Goal: Transaction & Acquisition: Purchase product/service

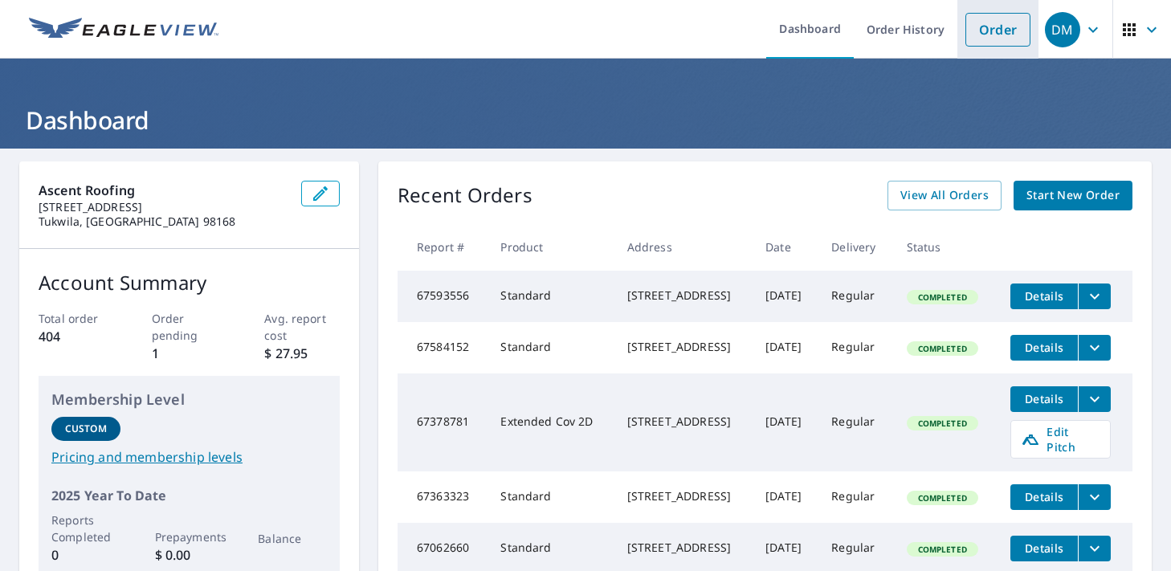
click at [971, 29] on link "Order" at bounding box center [997, 30] width 65 height 34
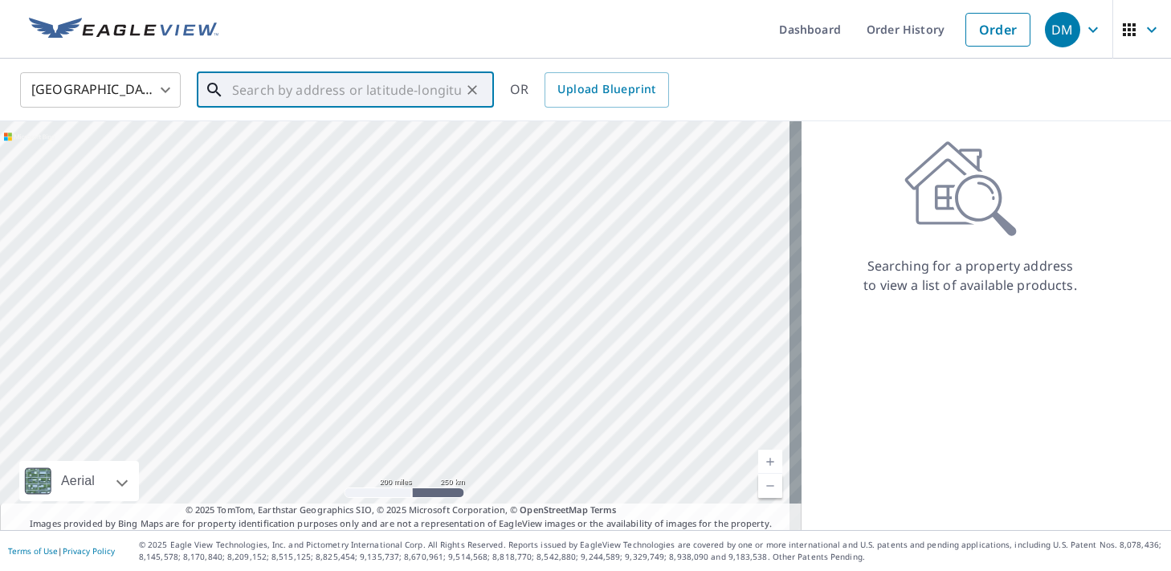
click at [252, 85] on input "text" at bounding box center [346, 89] width 229 height 45
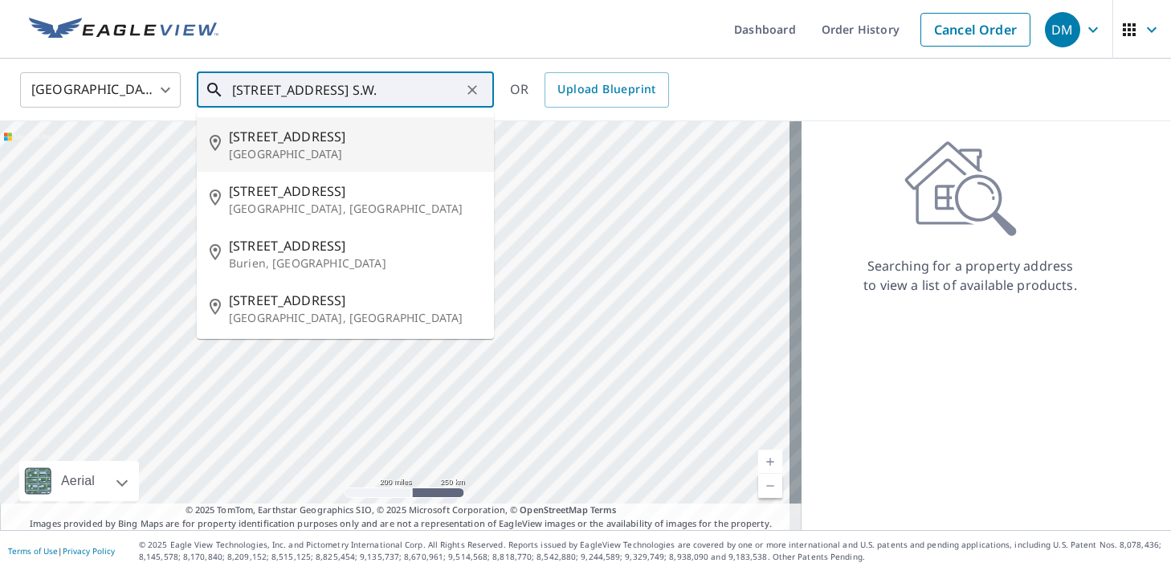
click at [312, 134] on span "[STREET_ADDRESS]" at bounding box center [355, 136] width 252 height 19
type input "[STREET_ADDRESS]"
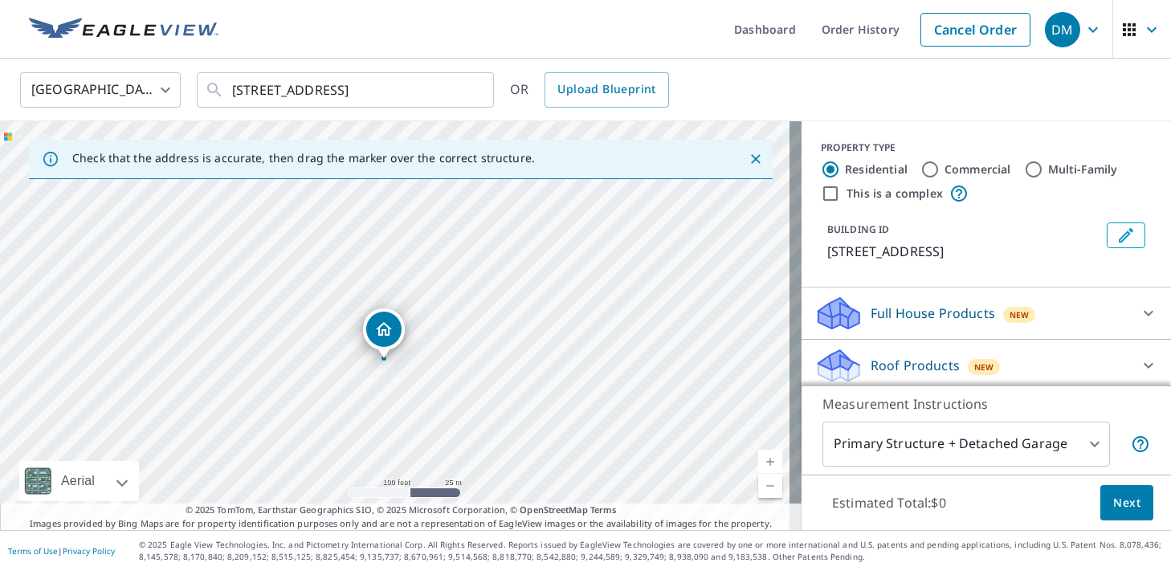
drag, startPoint x: 312, startPoint y: 275, endPoint x: 369, endPoint y: 234, distance: 69.6
click at [369, 234] on div "[STREET_ADDRESS]" at bounding box center [400, 325] width 801 height 409
drag, startPoint x: 382, startPoint y: 267, endPoint x: 415, endPoint y: 277, distance: 34.5
click at [415, 277] on div "[STREET_ADDRESS]" at bounding box center [400, 325] width 801 height 409
drag, startPoint x: 264, startPoint y: 379, endPoint x: 263, endPoint y: 346, distance: 32.9
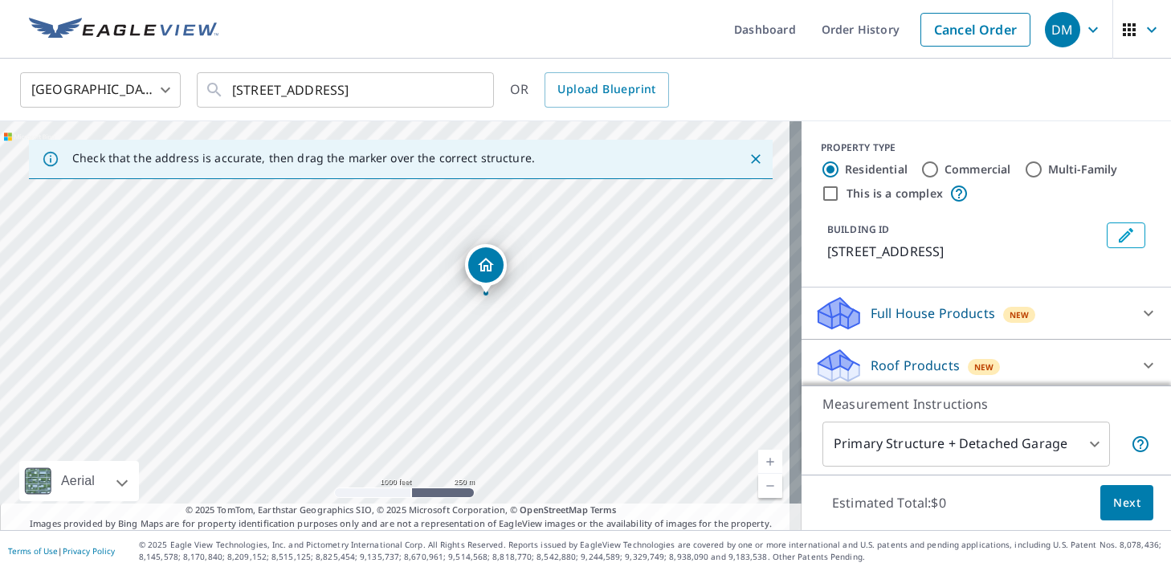
click at [263, 346] on div "[STREET_ADDRESS]" at bounding box center [400, 325] width 801 height 409
drag, startPoint x: 373, startPoint y: 446, endPoint x: 360, endPoint y: 250, distance: 196.4
click at [360, 250] on div "[STREET_ADDRESS]" at bounding box center [400, 325] width 801 height 409
drag, startPoint x: 371, startPoint y: 418, endPoint x: 349, endPoint y: 275, distance: 144.7
click at [349, 275] on div "[STREET_ADDRESS]" at bounding box center [400, 325] width 801 height 409
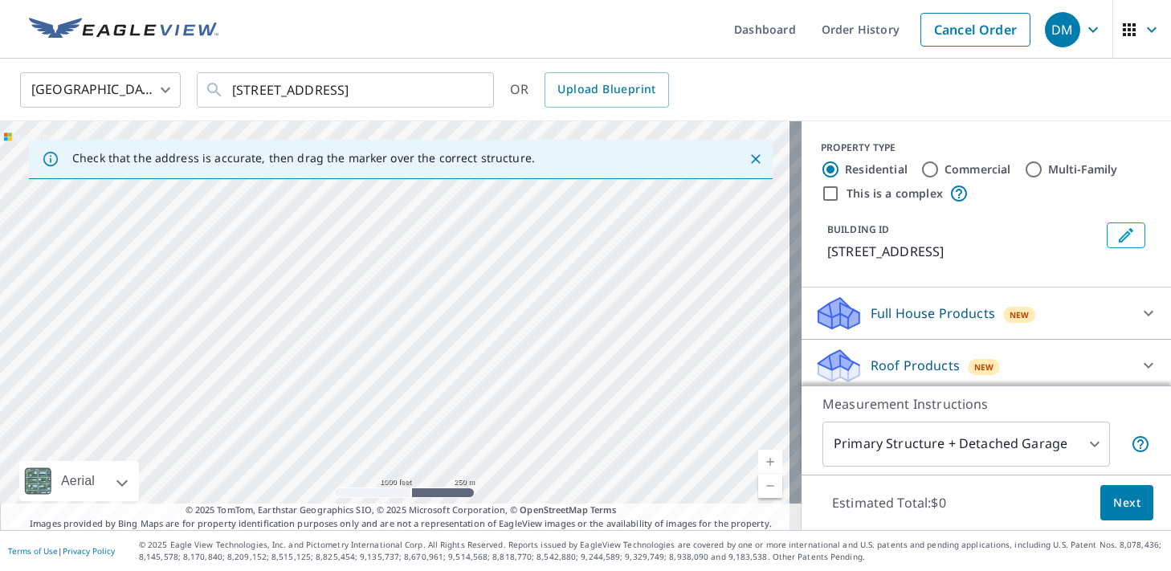
drag, startPoint x: 345, startPoint y: 347, endPoint x: 380, endPoint y: 410, distance: 71.5
click at [393, 438] on div "[STREET_ADDRESS]" at bounding box center [400, 325] width 801 height 409
drag, startPoint x: 356, startPoint y: 312, endPoint x: 256, endPoint y: 334, distance: 102.1
click at [256, 334] on div "[STREET_ADDRESS]" at bounding box center [400, 325] width 801 height 409
drag, startPoint x: 422, startPoint y: 359, endPoint x: 437, endPoint y: 430, distance: 72.3
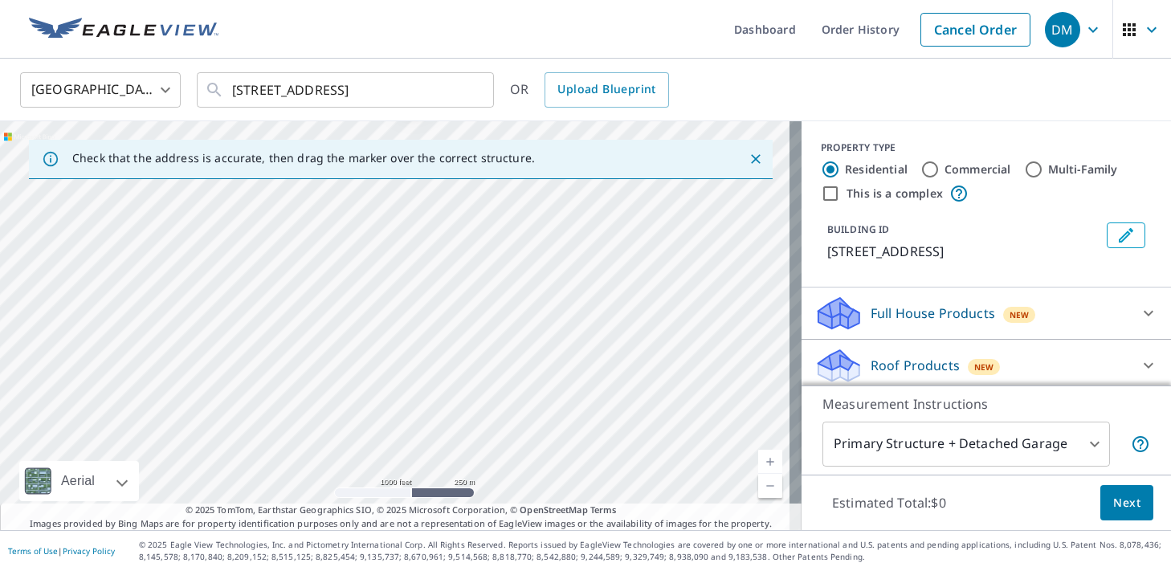
click at [437, 430] on div "[STREET_ADDRESS]" at bounding box center [400, 325] width 801 height 409
drag, startPoint x: 394, startPoint y: 301, endPoint x: 422, endPoint y: 425, distance: 126.8
click at [422, 425] on div "[STREET_ADDRESS]" at bounding box center [400, 325] width 801 height 409
drag, startPoint x: 586, startPoint y: 218, endPoint x: 572, endPoint y: 375, distance: 158.1
click at [572, 375] on div "[STREET_ADDRESS]" at bounding box center [400, 325] width 801 height 409
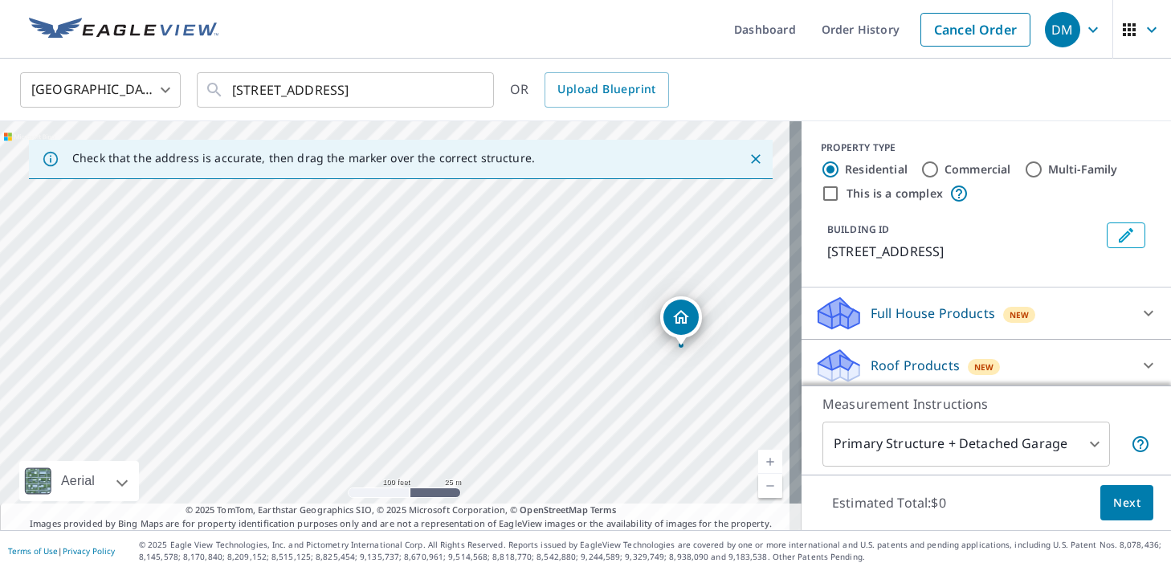
click at [895, 364] on p "Roof Products" at bounding box center [915, 365] width 89 height 19
click at [887, 360] on p "Roof Products" at bounding box center [915, 365] width 89 height 19
click at [1139, 362] on icon at bounding box center [1148, 365] width 19 height 19
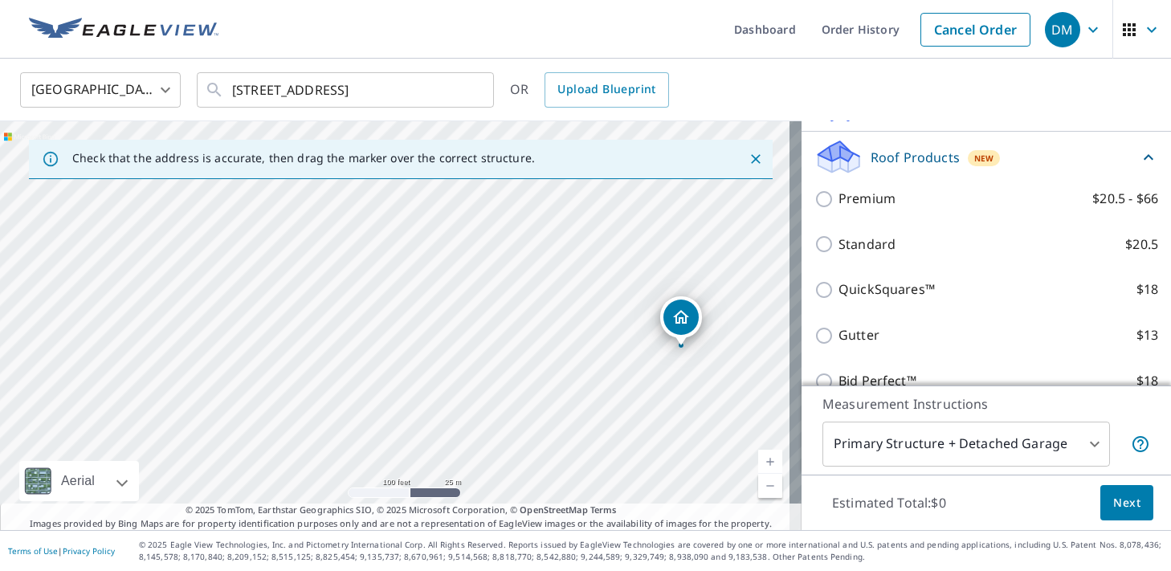
scroll to position [214, 0]
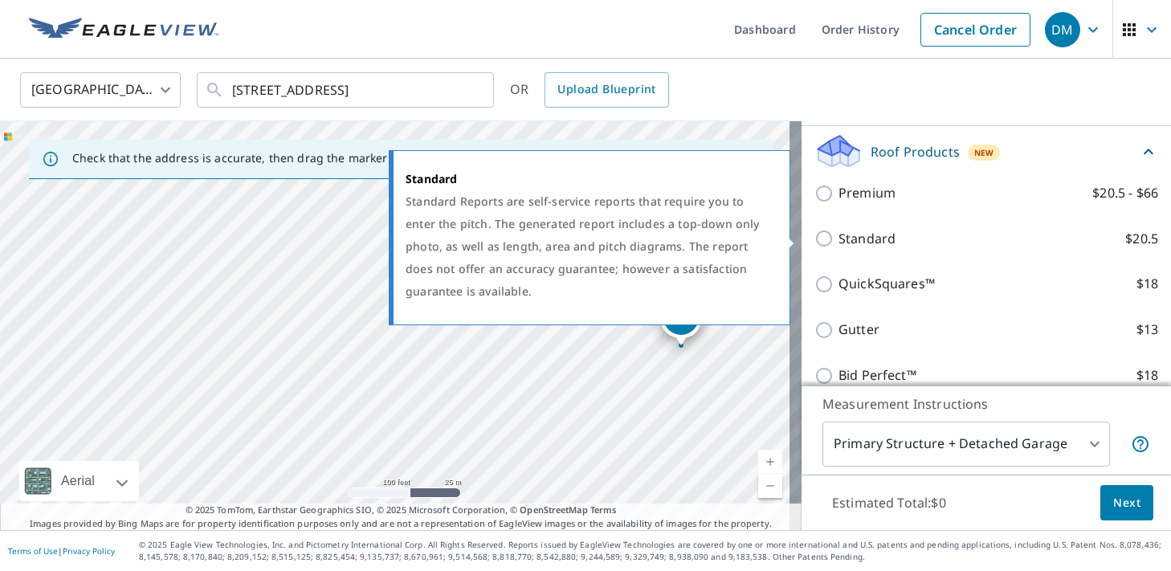
click at [814, 236] on input "Standard $20.5" at bounding box center [826, 238] width 24 height 19
checkbox input "true"
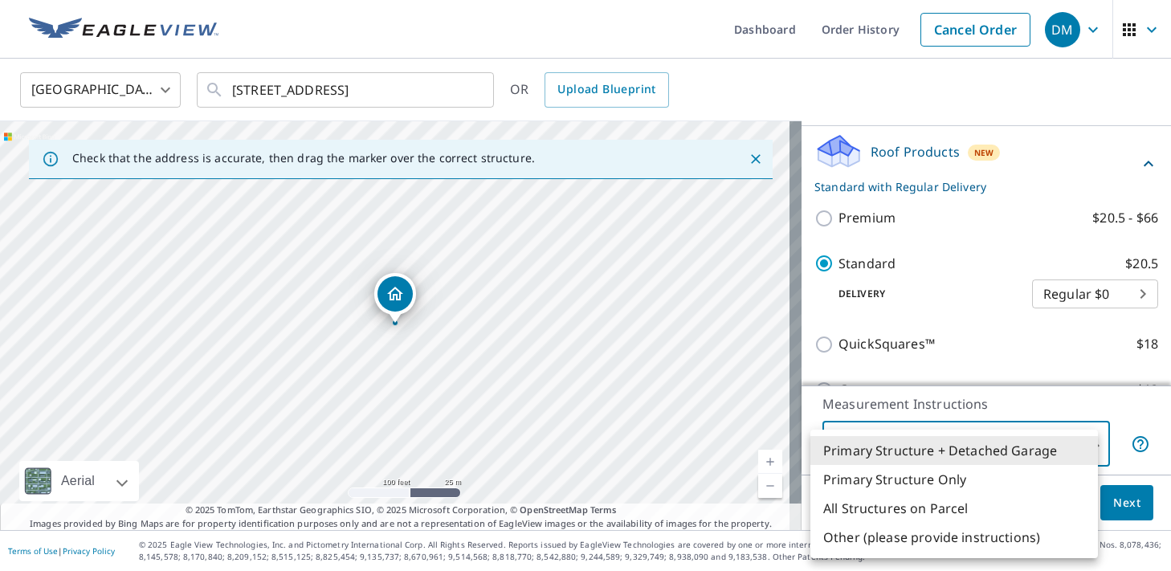
click at [1083, 447] on body "DM DM Dashboard Order History Cancel Order DM [GEOGRAPHIC_DATA] US ​ [STREET_AD…" at bounding box center [585, 285] width 1171 height 571
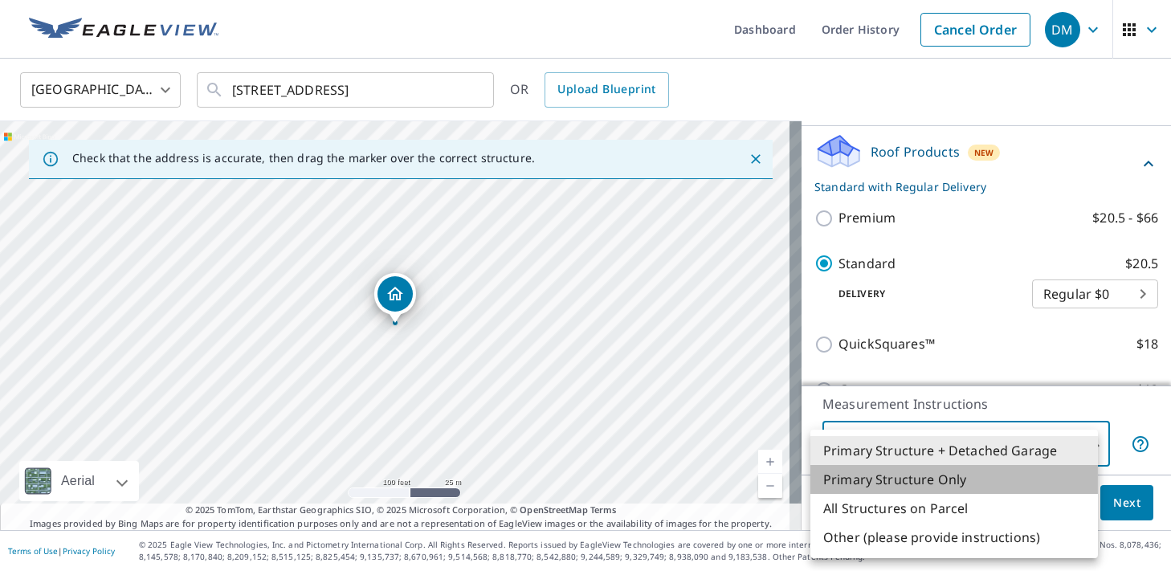
click at [907, 476] on li "Primary Structure Only" at bounding box center [953, 479] width 287 height 29
type input "2"
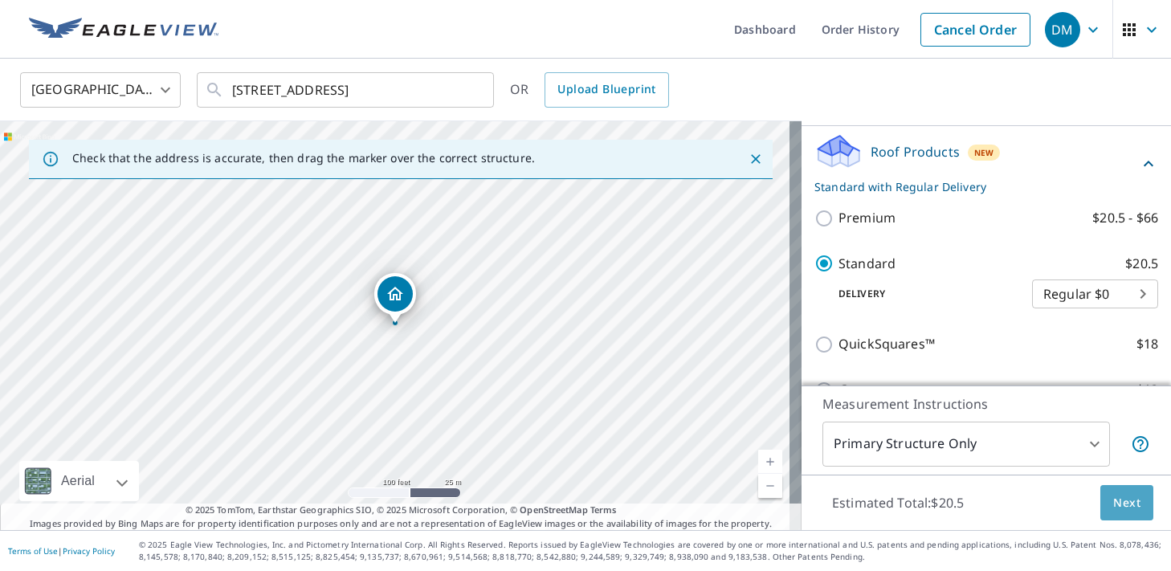
click at [1114, 506] on span "Next" at bounding box center [1126, 503] width 27 height 20
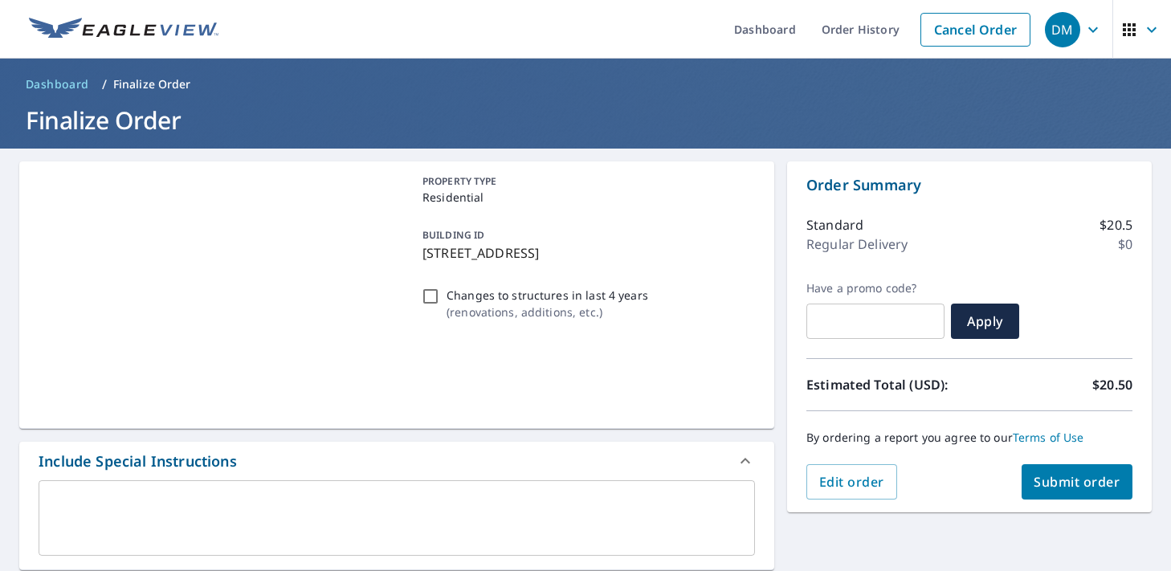
click at [1046, 479] on span "Submit order" at bounding box center [1077, 482] width 86 height 18
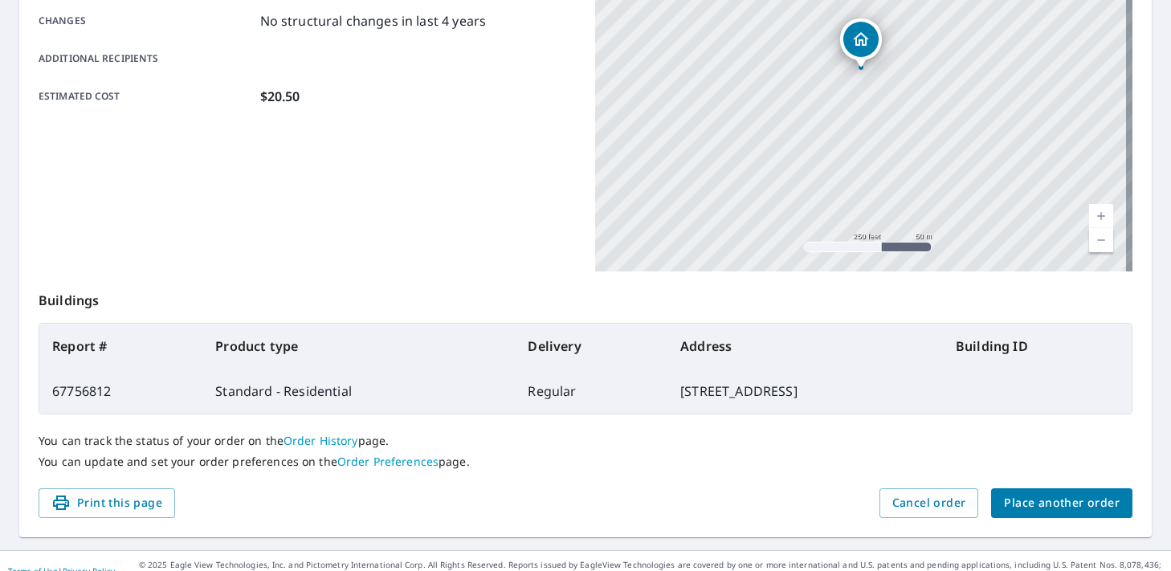
scroll to position [373, 0]
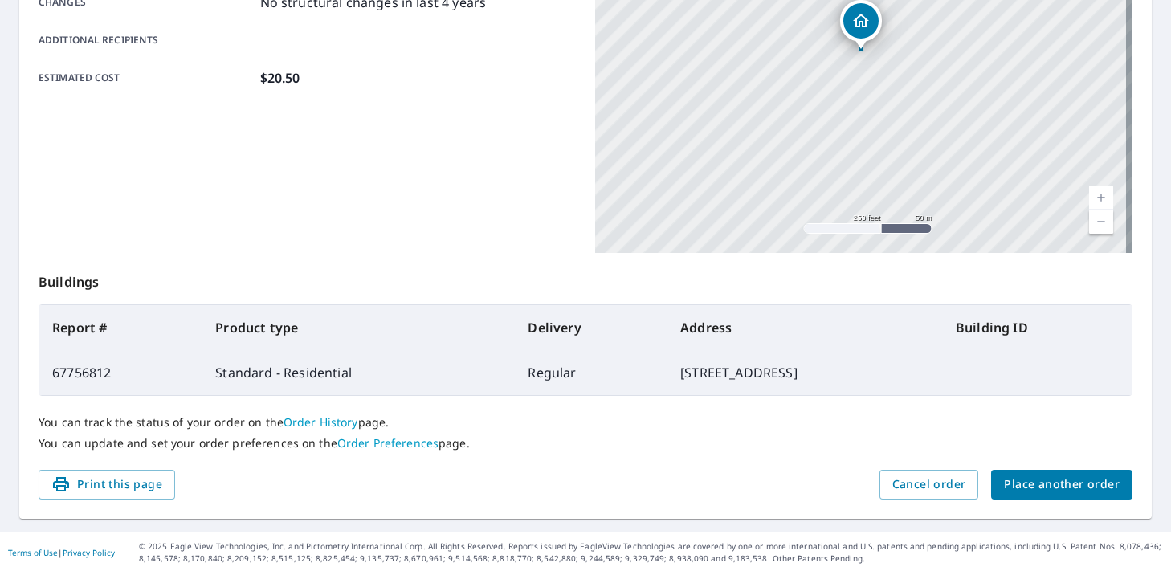
click at [1024, 482] on span "Place another order" at bounding box center [1062, 485] width 116 height 20
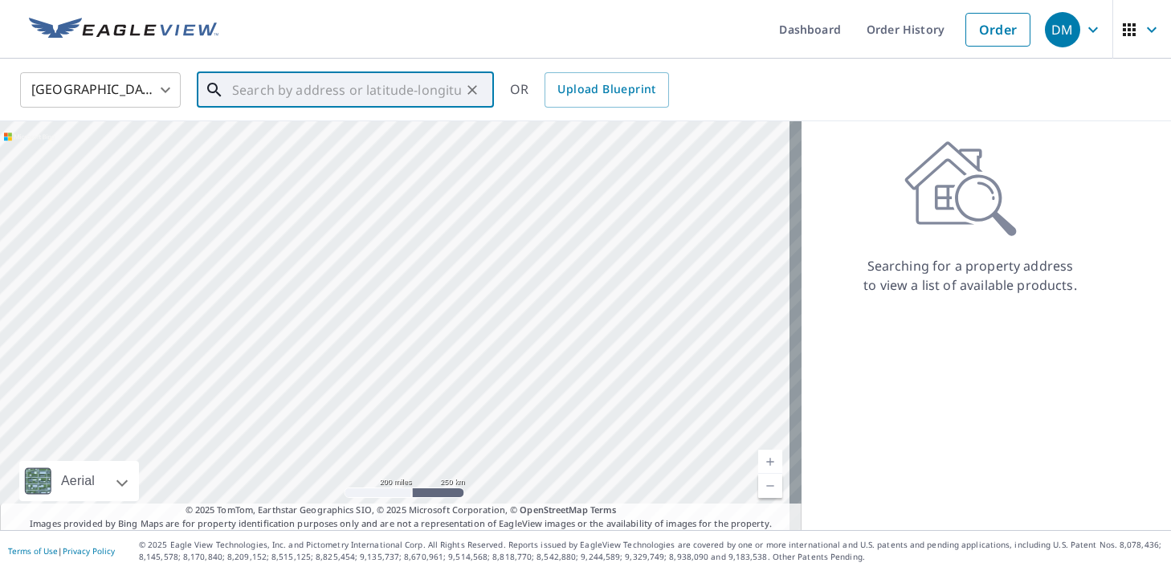
click at [263, 88] on input "text" at bounding box center [346, 89] width 229 height 45
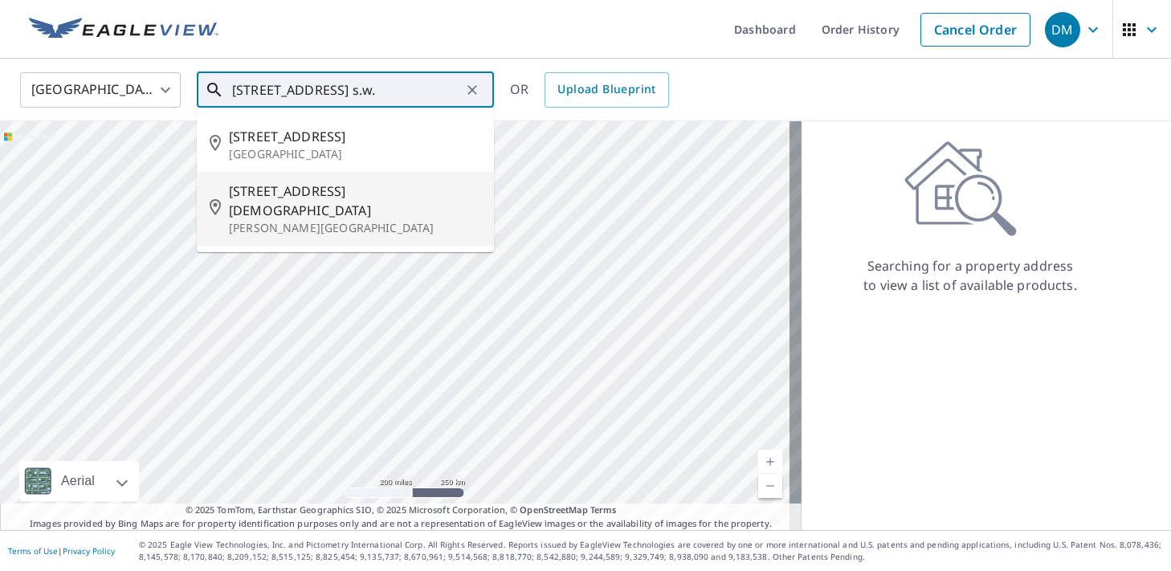
click at [278, 193] on span "[STREET_ADDRESS][DEMOGRAPHIC_DATA]" at bounding box center [355, 200] width 252 height 39
type input "[STREET_ADDRESS]"
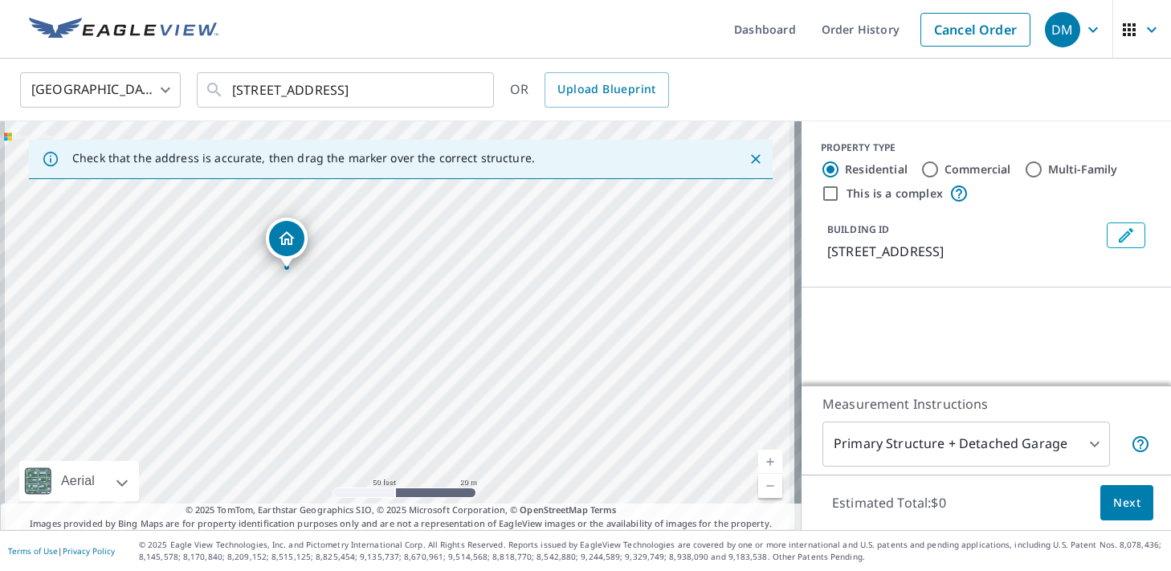
drag, startPoint x: 300, startPoint y: 341, endPoint x: 487, endPoint y: 332, distance: 187.3
click at [487, 333] on div "[STREET_ADDRESS]" at bounding box center [400, 325] width 801 height 409
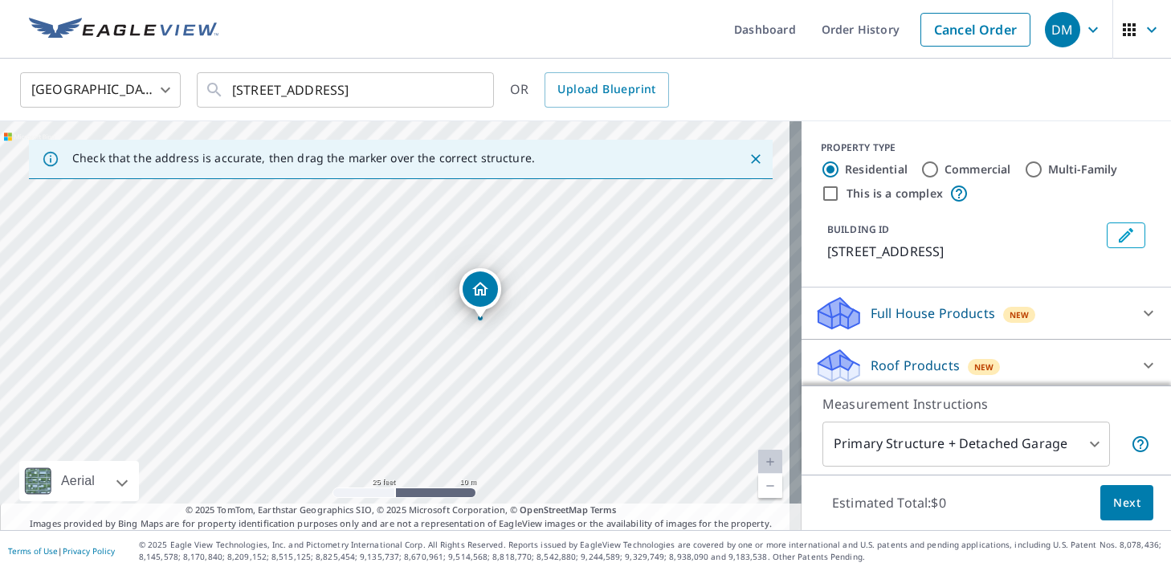
drag, startPoint x: 364, startPoint y: 316, endPoint x: 447, endPoint y: 394, distance: 114.2
click at [447, 394] on div "[STREET_ADDRESS]" at bounding box center [400, 325] width 801 height 409
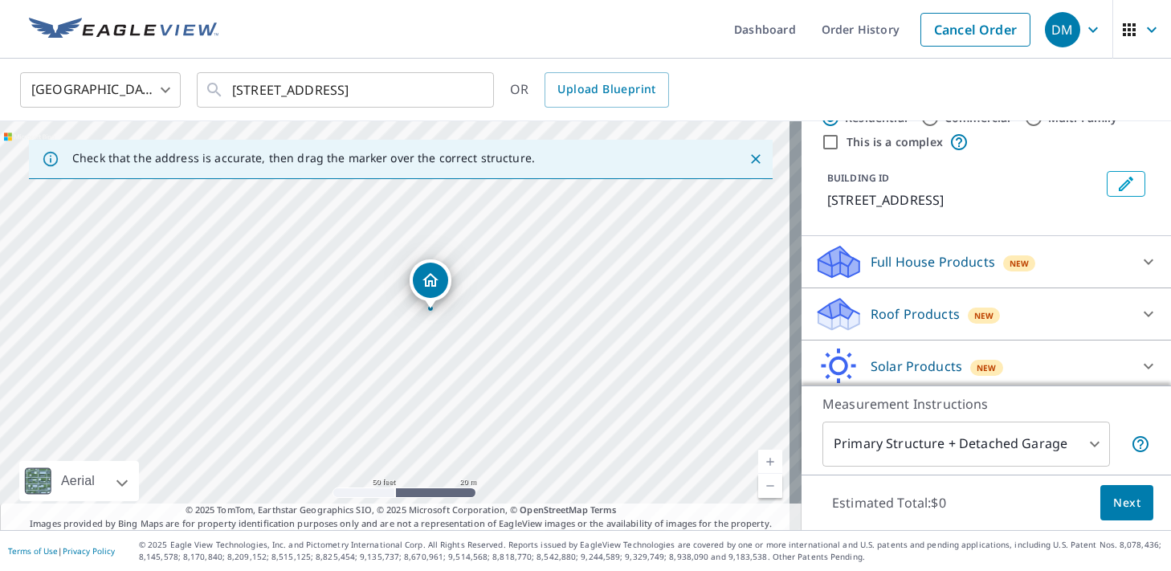
scroll to position [109, 0]
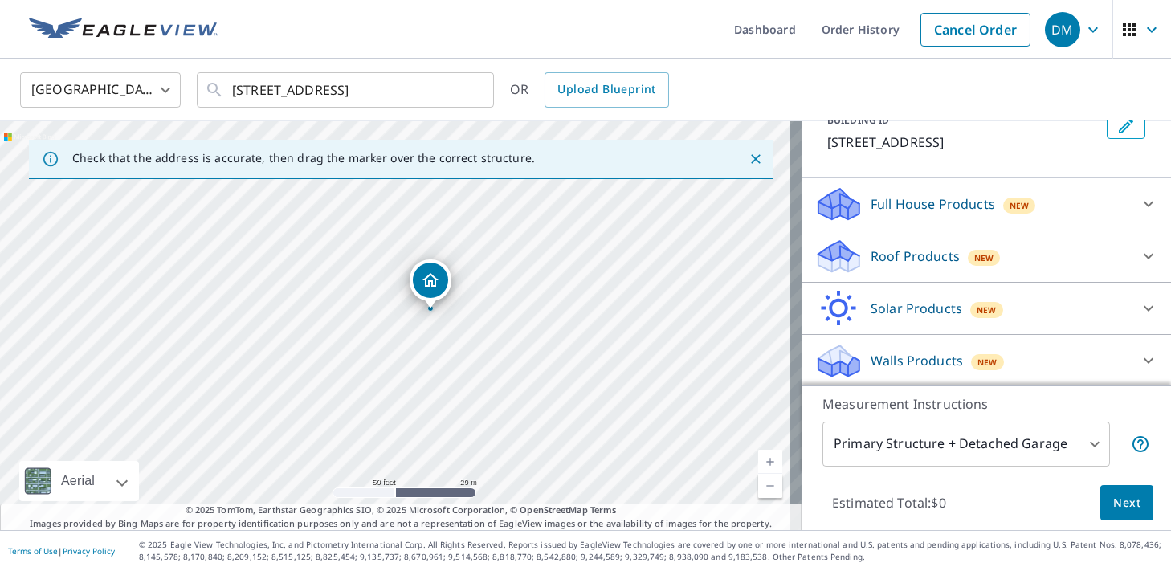
click at [871, 256] on p "Roof Products" at bounding box center [915, 256] width 89 height 19
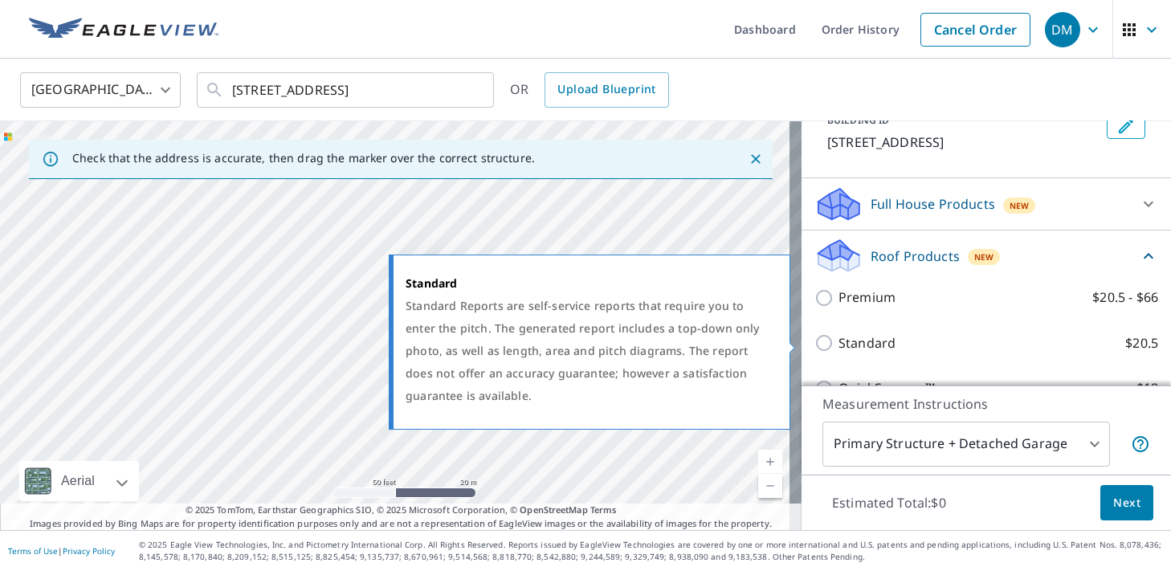
click at [814, 336] on input "Standard $20.5" at bounding box center [826, 342] width 24 height 19
checkbox input "true"
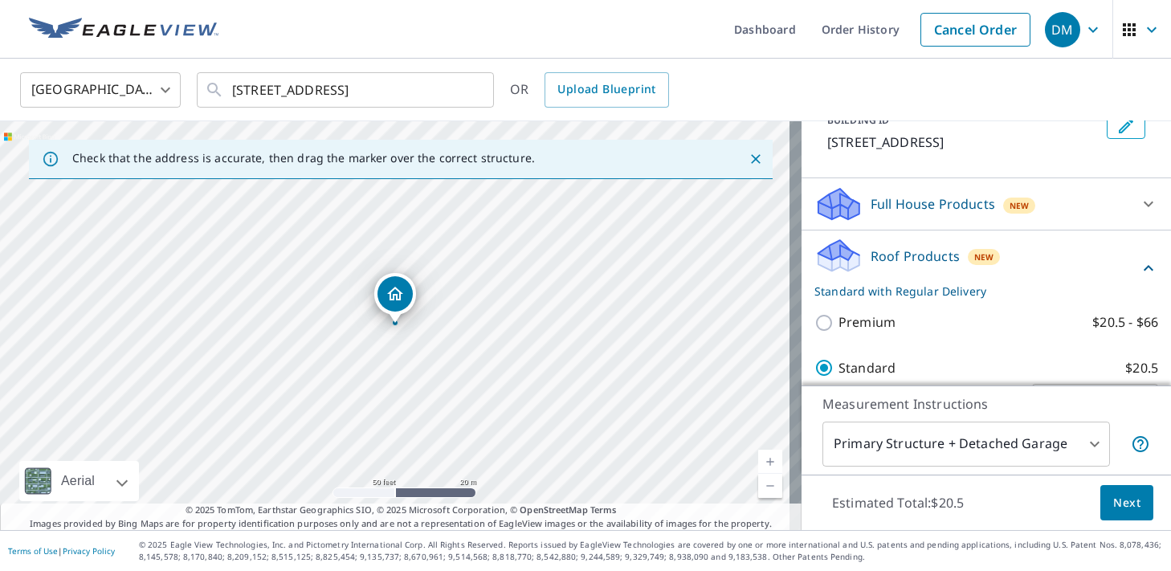
click at [1113, 493] on span "Next" at bounding box center [1126, 503] width 27 height 20
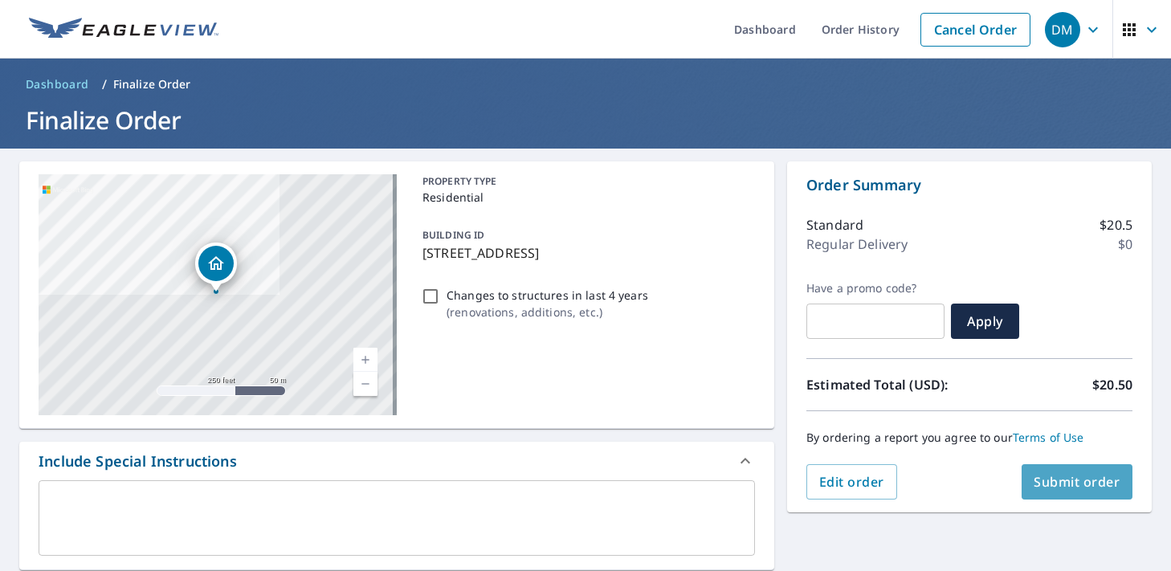
click at [1051, 483] on span "Submit order" at bounding box center [1077, 482] width 86 height 18
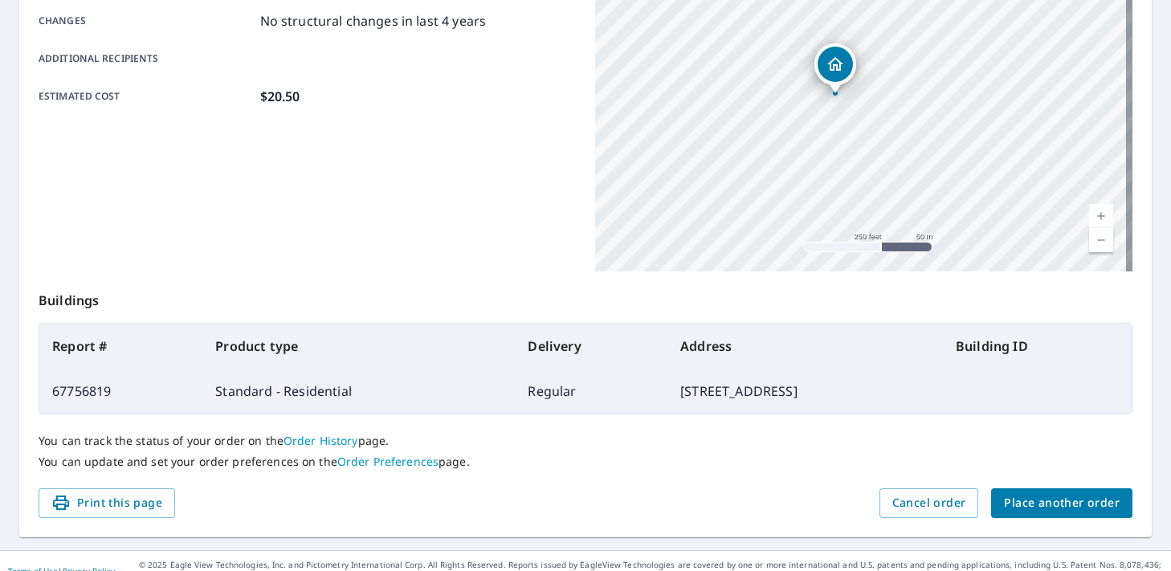
scroll to position [373, 0]
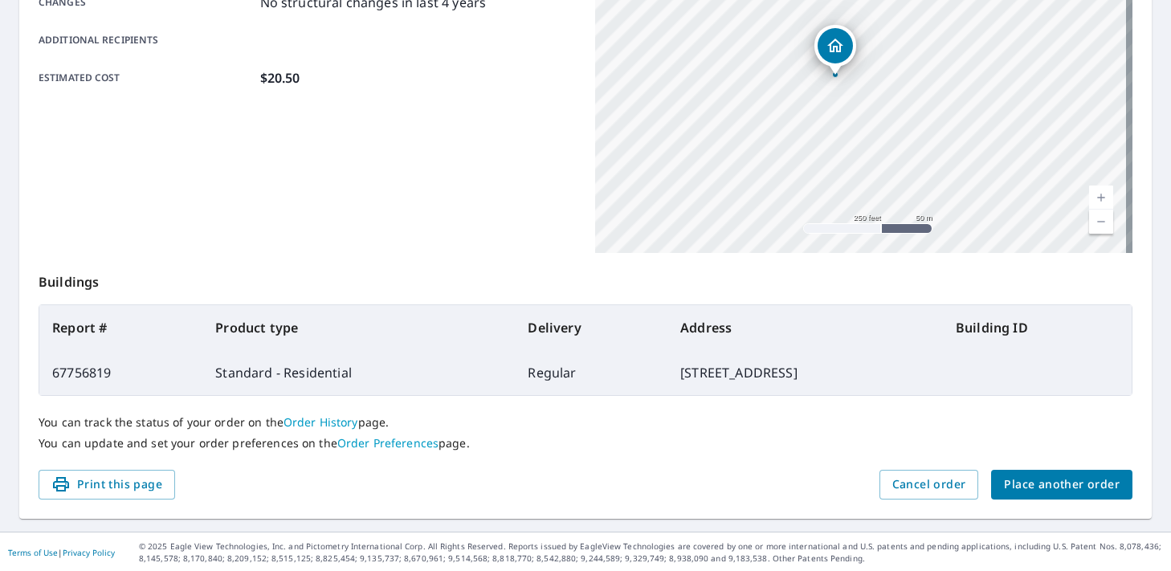
click at [1033, 479] on span "Place another order" at bounding box center [1062, 485] width 116 height 20
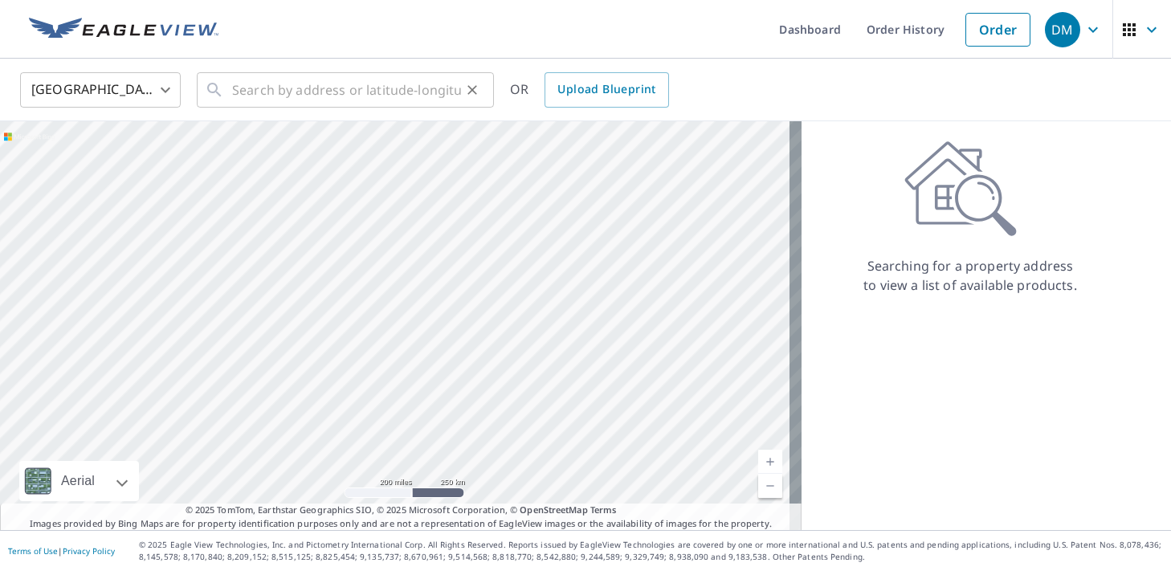
click at [230, 92] on div "​" at bounding box center [345, 89] width 297 height 35
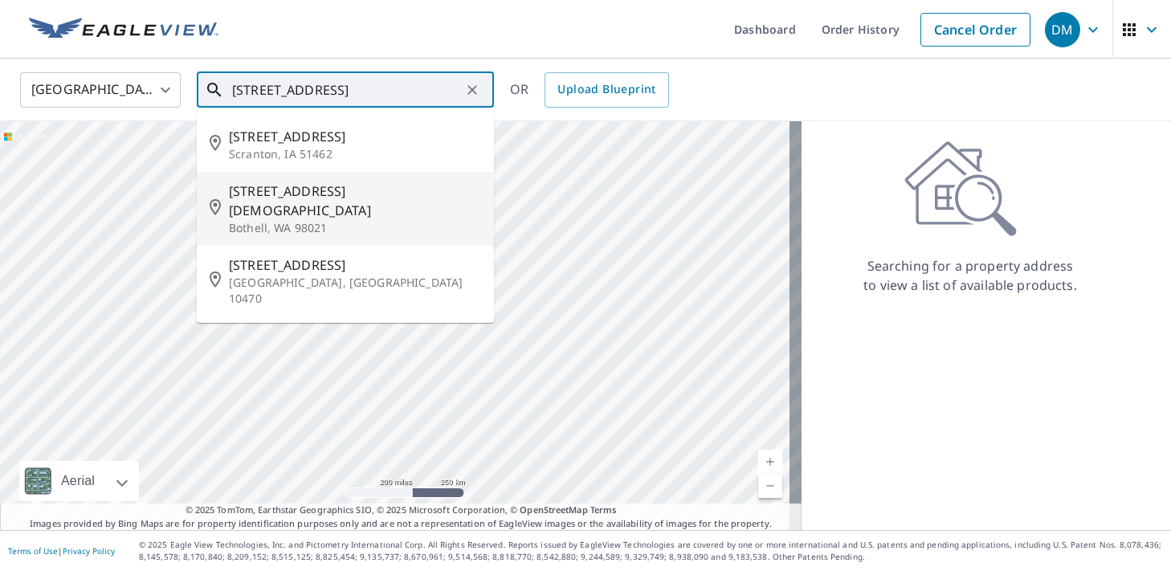
click at [279, 198] on span "[STREET_ADDRESS][DEMOGRAPHIC_DATA]" at bounding box center [355, 200] width 252 height 39
type input "[STREET_ADDRESS]"
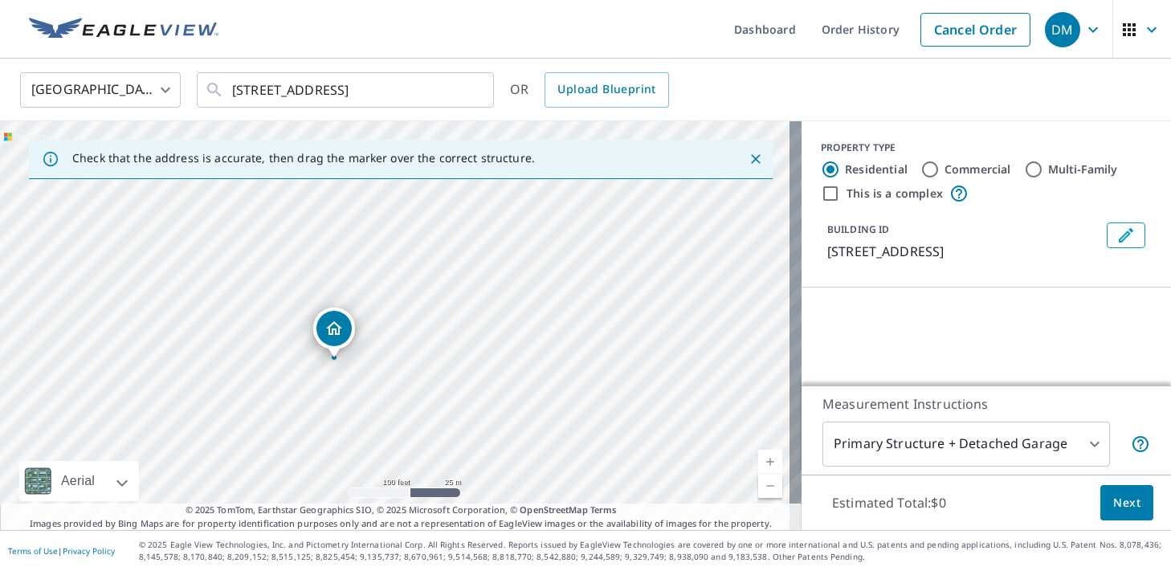
drag, startPoint x: 285, startPoint y: 282, endPoint x: 287, endPoint y: 262, distance: 20.1
click at [287, 262] on div "[STREET_ADDRESS]" at bounding box center [400, 325] width 801 height 409
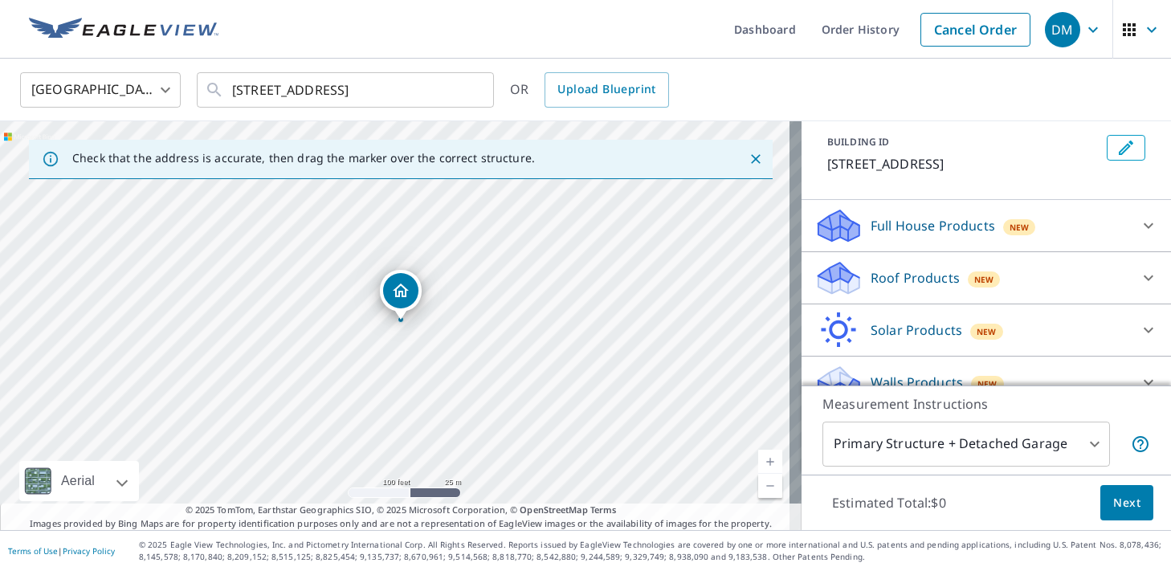
scroll to position [109, 0]
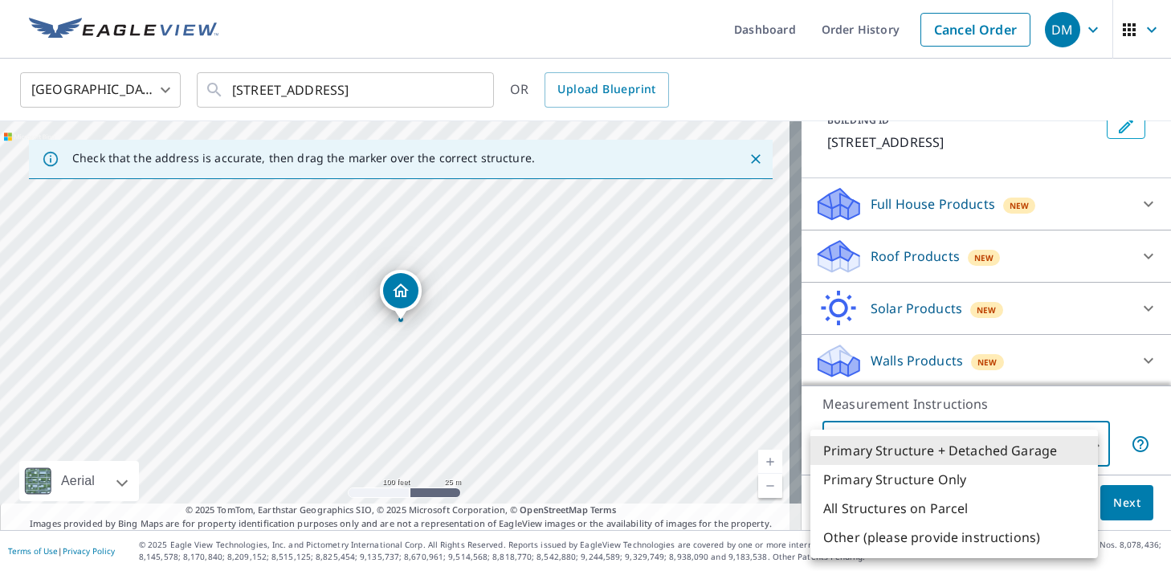
click at [1088, 442] on body "DM DM Dashboard Order History Cancel Order DM [GEOGRAPHIC_DATA] [GEOGRAPHIC_DAT…" at bounding box center [585, 285] width 1171 height 571
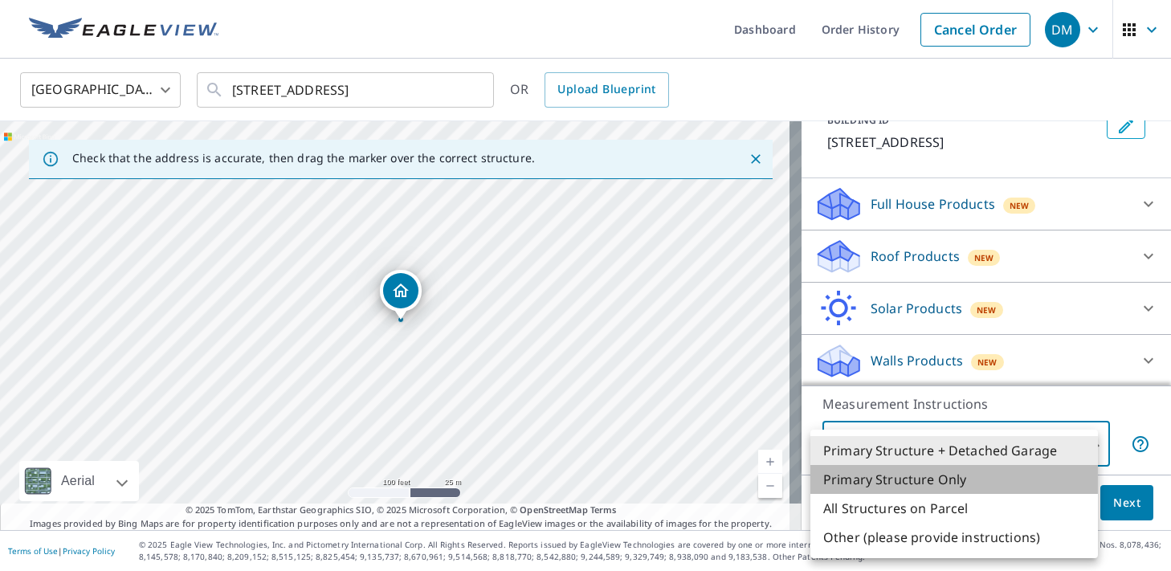
click at [864, 477] on li "Primary Structure Only" at bounding box center [953, 479] width 287 height 29
type input "2"
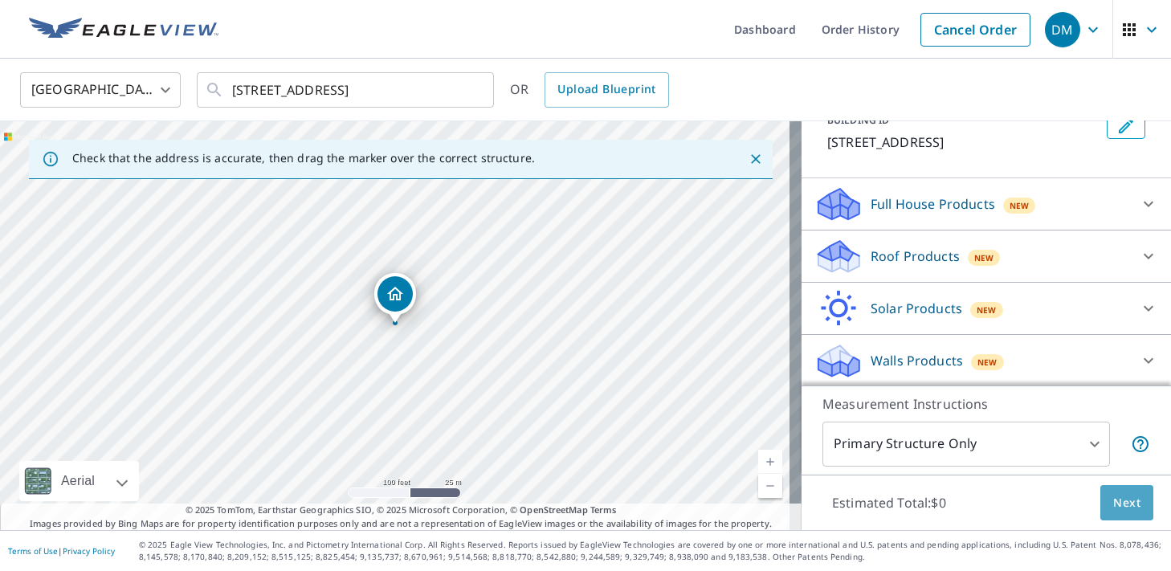
click at [1118, 502] on span "Next" at bounding box center [1126, 503] width 27 height 20
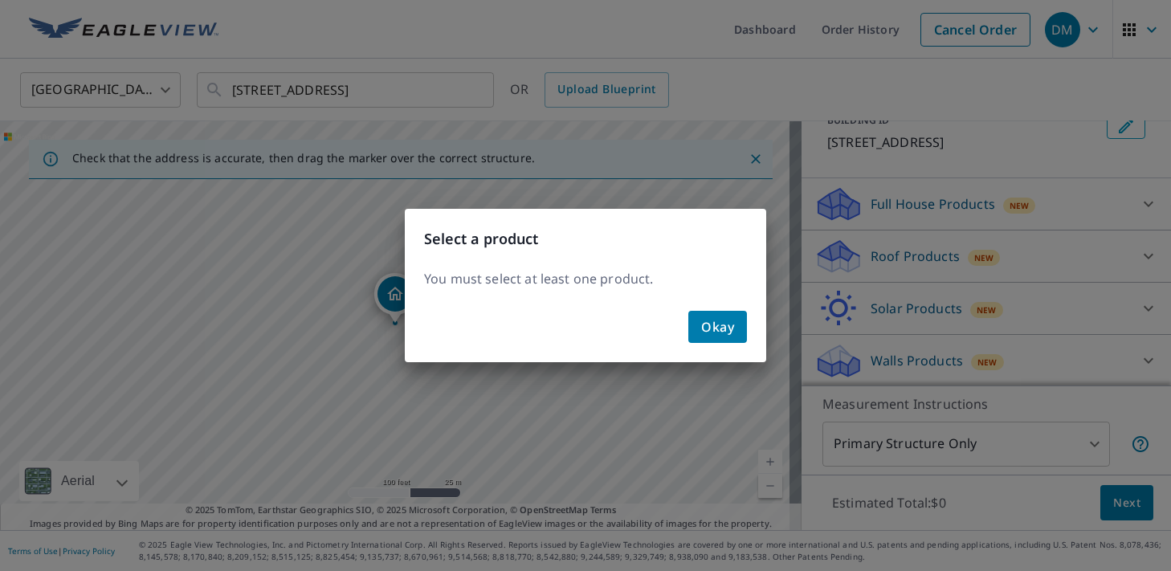
click at [724, 321] on span "Okay" at bounding box center [717, 327] width 33 height 22
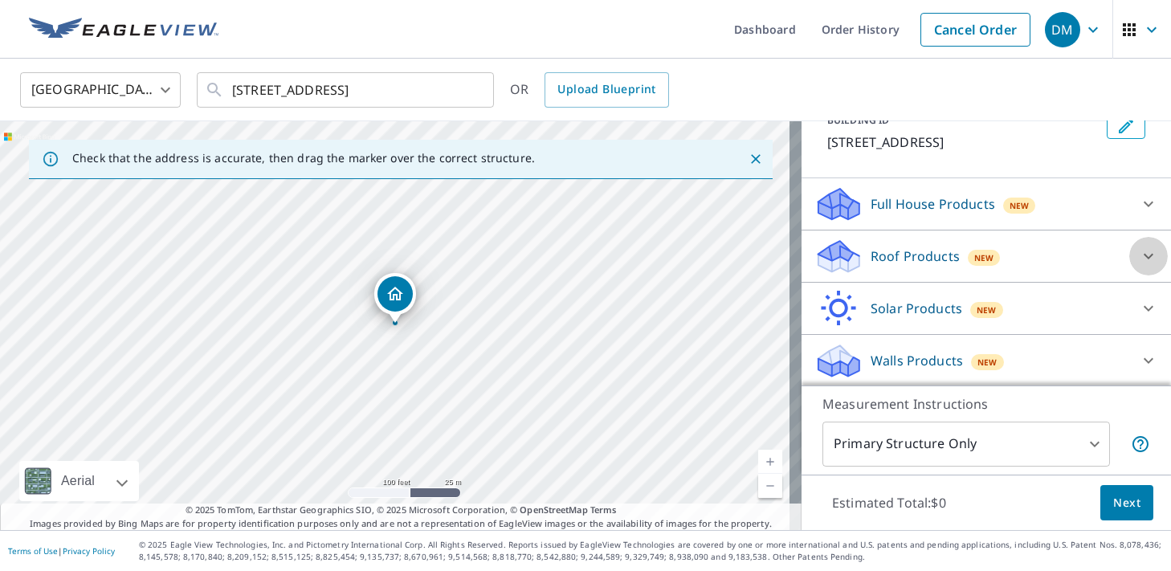
click at [1139, 254] on icon at bounding box center [1148, 256] width 19 height 19
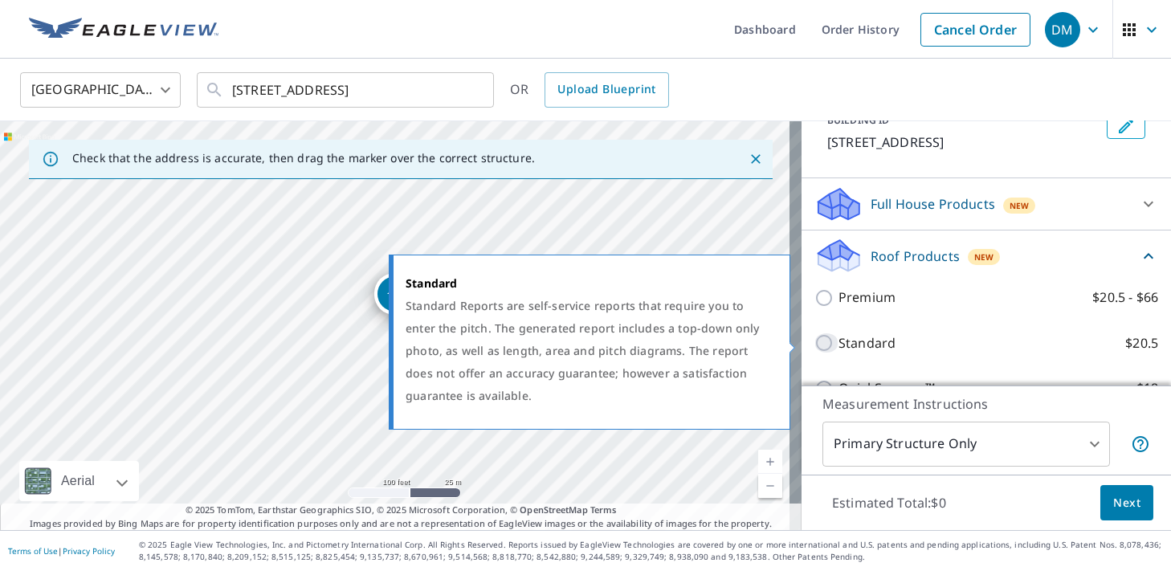
click at [822, 339] on input "Standard $20.5" at bounding box center [826, 342] width 24 height 19
checkbox input "true"
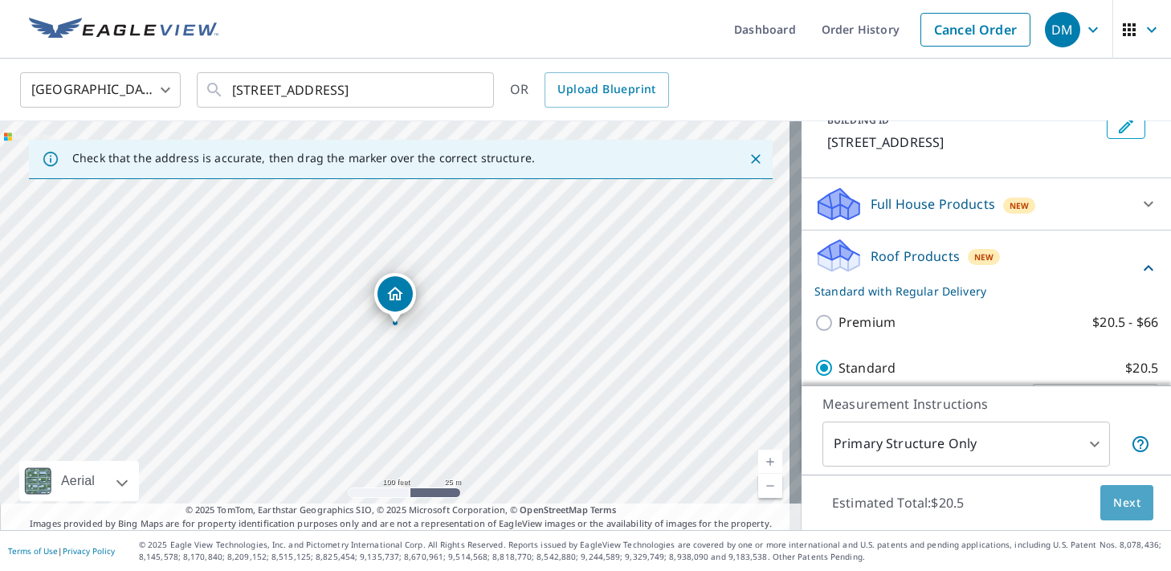
click at [1113, 505] on span "Next" at bounding box center [1126, 503] width 27 height 20
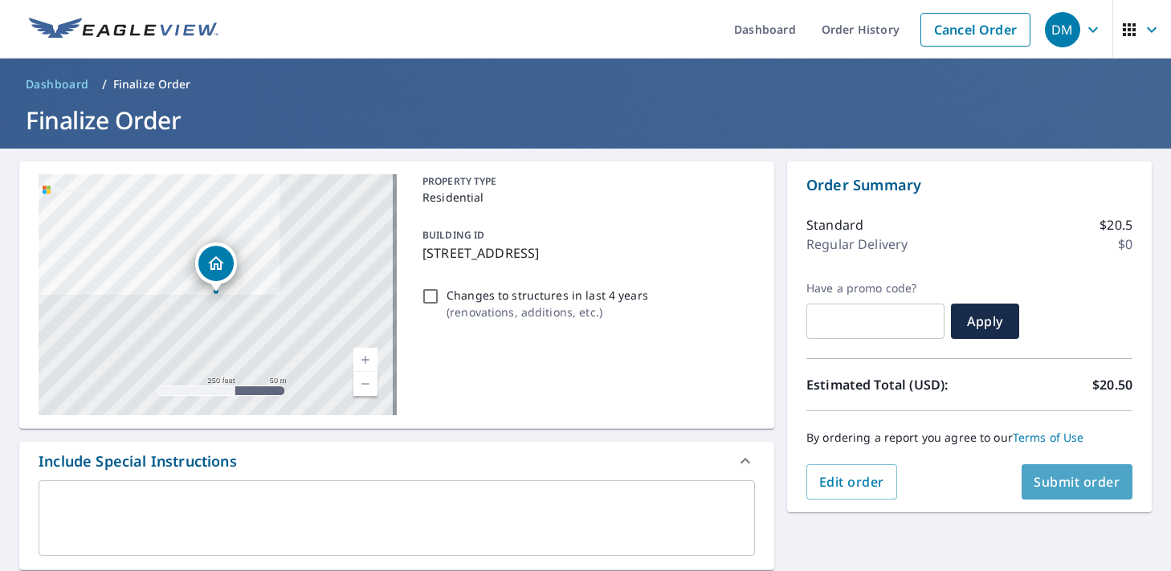
click at [1056, 478] on span "Submit order" at bounding box center [1077, 482] width 86 height 18
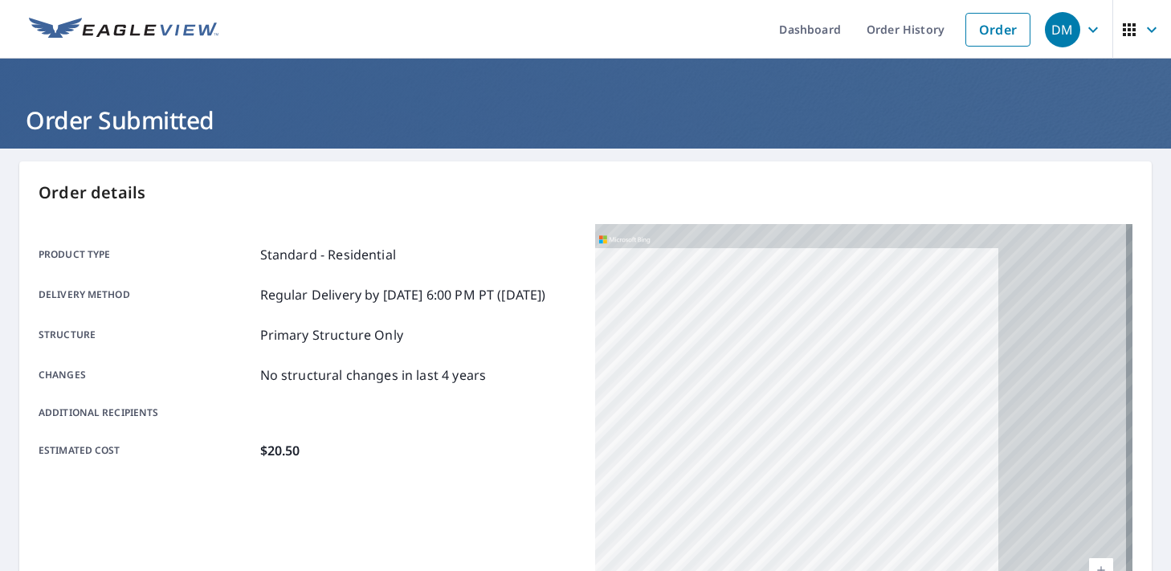
drag, startPoint x: 992, startPoint y: 454, endPoint x: 663, endPoint y: 487, distance: 330.2
click at [663, 487] on div "[STREET_ADDRESS]" at bounding box center [863, 425] width 537 height 402
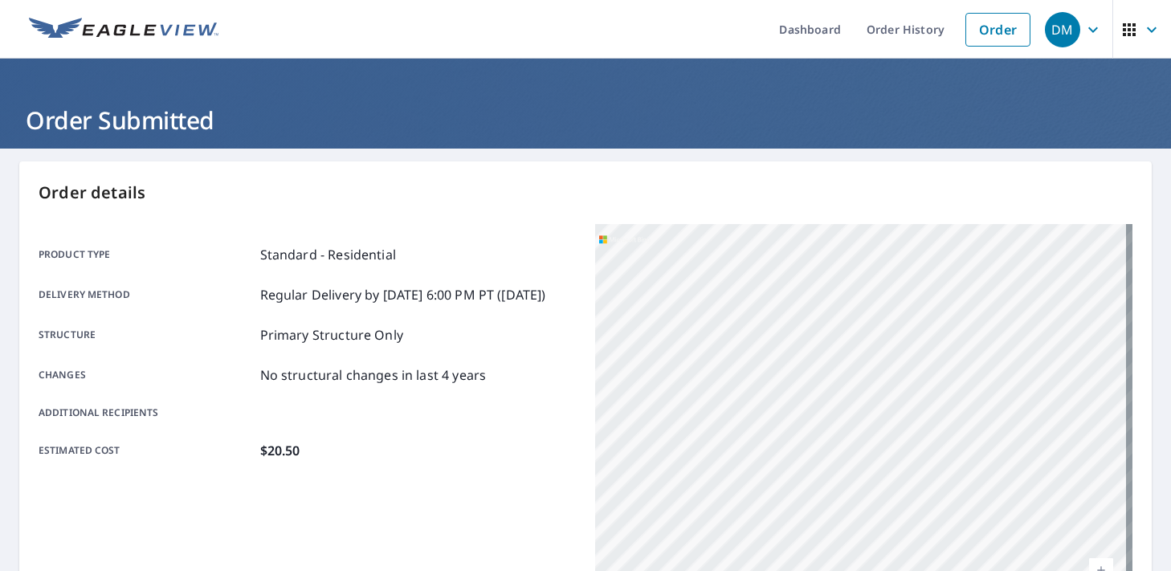
drag, startPoint x: 919, startPoint y: 473, endPoint x: 771, endPoint y: 495, distance: 149.5
click at [771, 495] on div "[STREET_ADDRESS]" at bounding box center [863, 425] width 537 height 402
drag, startPoint x: 841, startPoint y: 520, endPoint x: 843, endPoint y: 469, distance: 50.7
click at [843, 469] on div "[STREET_ADDRESS]" at bounding box center [863, 425] width 537 height 402
drag, startPoint x: 944, startPoint y: 451, endPoint x: 813, endPoint y: 456, distance: 131.8
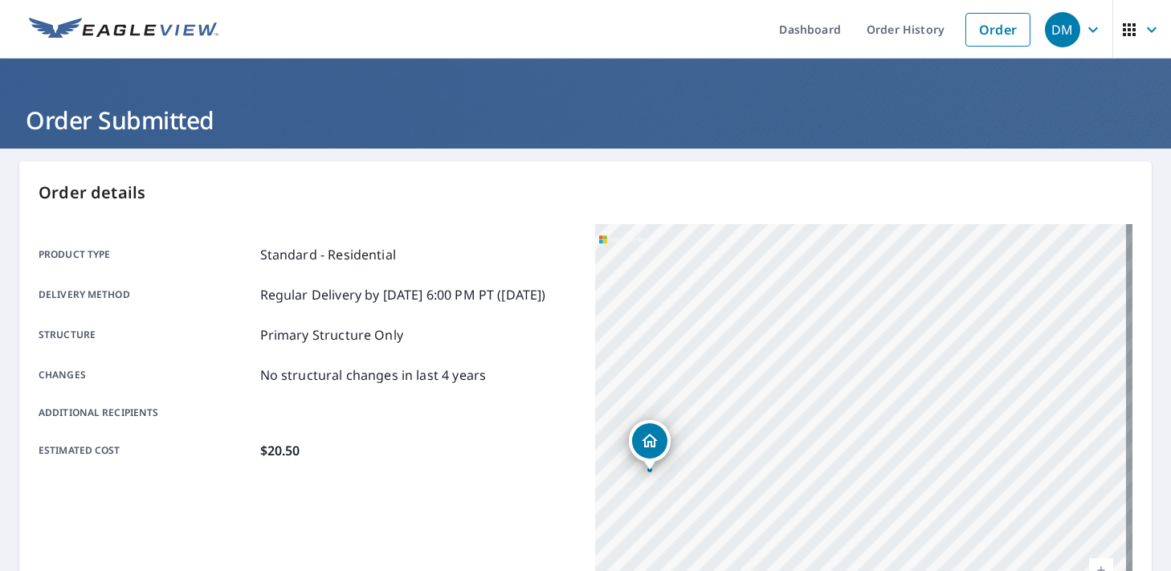
click at [813, 456] on div "[STREET_ADDRESS]" at bounding box center [863, 425] width 537 height 402
drag, startPoint x: 1030, startPoint y: 469, endPoint x: 756, endPoint y: 416, distance: 279.7
click at [756, 416] on div "[STREET_ADDRESS]" at bounding box center [863, 425] width 537 height 402
drag, startPoint x: 921, startPoint y: 484, endPoint x: 861, endPoint y: 220, distance: 271.0
click at [861, 220] on div "Order details Product type Standard - Residential Delivery method Regular Deliv…" at bounding box center [585, 526] width 1132 height 730
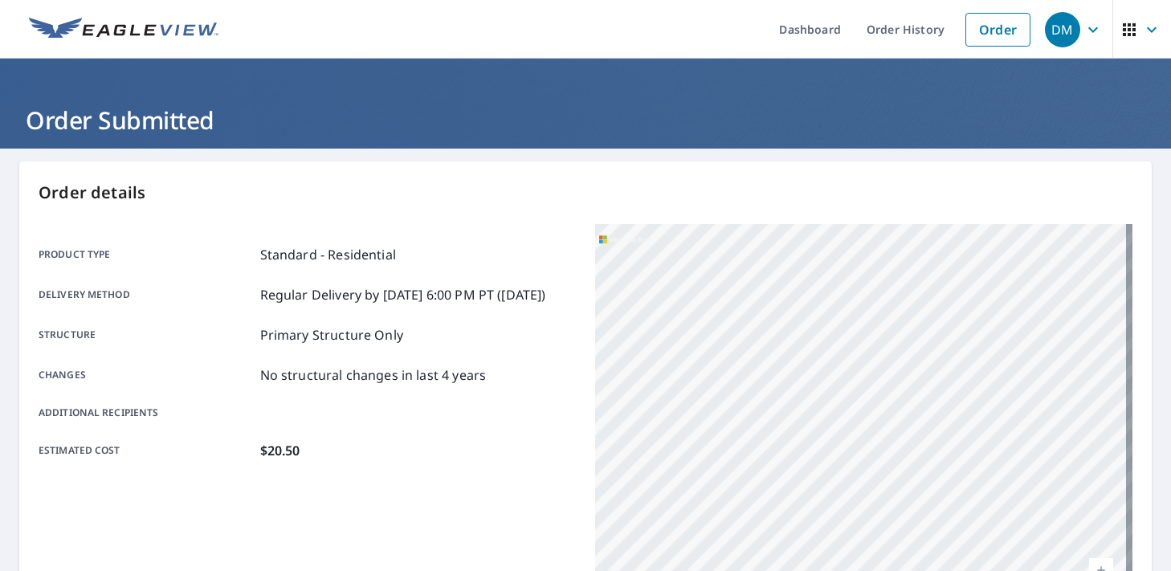
drag, startPoint x: 796, startPoint y: 218, endPoint x: 769, endPoint y: 300, distance: 86.1
click at [790, 248] on div "Order details Product type Standard - Residential Delivery method Regular Deliv…" at bounding box center [585, 526] width 1132 height 730
drag, startPoint x: 792, startPoint y: 503, endPoint x: 893, endPoint y: 241, distance: 280.7
click at [893, 241] on div "[STREET_ADDRESS]" at bounding box center [863, 425] width 537 height 402
drag, startPoint x: 834, startPoint y: 417, endPoint x: 776, endPoint y: 462, distance: 73.9
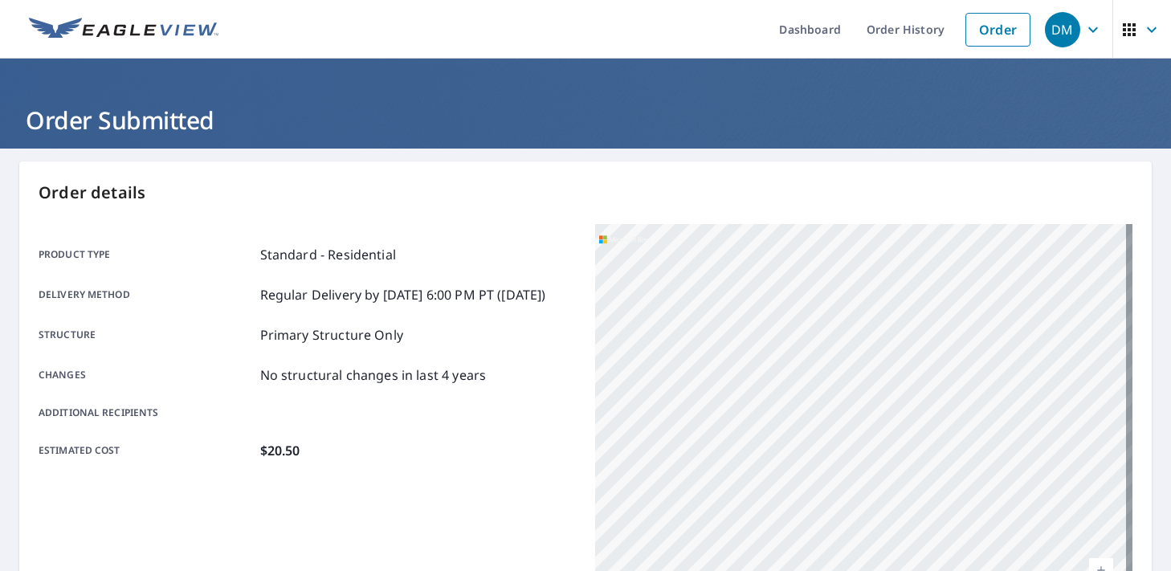
click at [776, 462] on div "[STREET_ADDRESS]" at bounding box center [863, 425] width 537 height 402
drag, startPoint x: 822, startPoint y: 378, endPoint x: 872, endPoint y: 474, distance: 108.1
click at [881, 484] on div "[STREET_ADDRESS]" at bounding box center [863, 425] width 537 height 402
drag, startPoint x: 667, startPoint y: 346, endPoint x: 785, endPoint y: 414, distance: 136.4
click at [785, 414] on div "[STREET_ADDRESS]" at bounding box center [863, 425] width 537 height 402
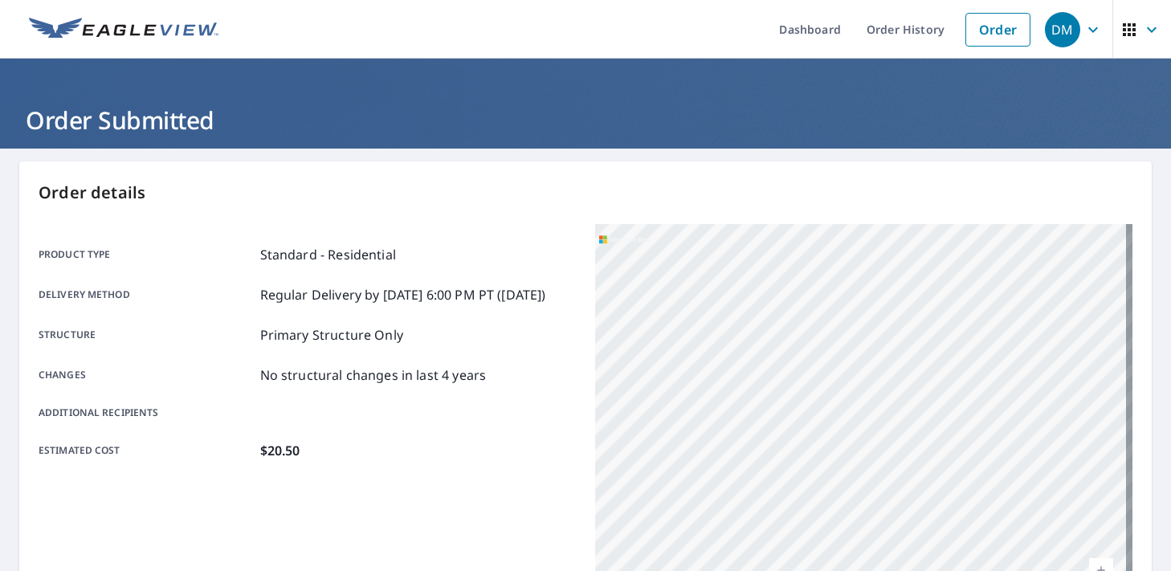
drag, startPoint x: 725, startPoint y: 380, endPoint x: 738, endPoint y: 336, distance: 45.2
click at [738, 336] on div "[STREET_ADDRESS]" at bounding box center [863, 425] width 537 height 402
drag, startPoint x: 838, startPoint y: 349, endPoint x: 716, endPoint y: 402, distance: 132.0
click at [708, 404] on div "[STREET_ADDRESS]" at bounding box center [863, 425] width 537 height 402
drag, startPoint x: 753, startPoint y: 360, endPoint x: 590, endPoint y: 423, distance: 174.9
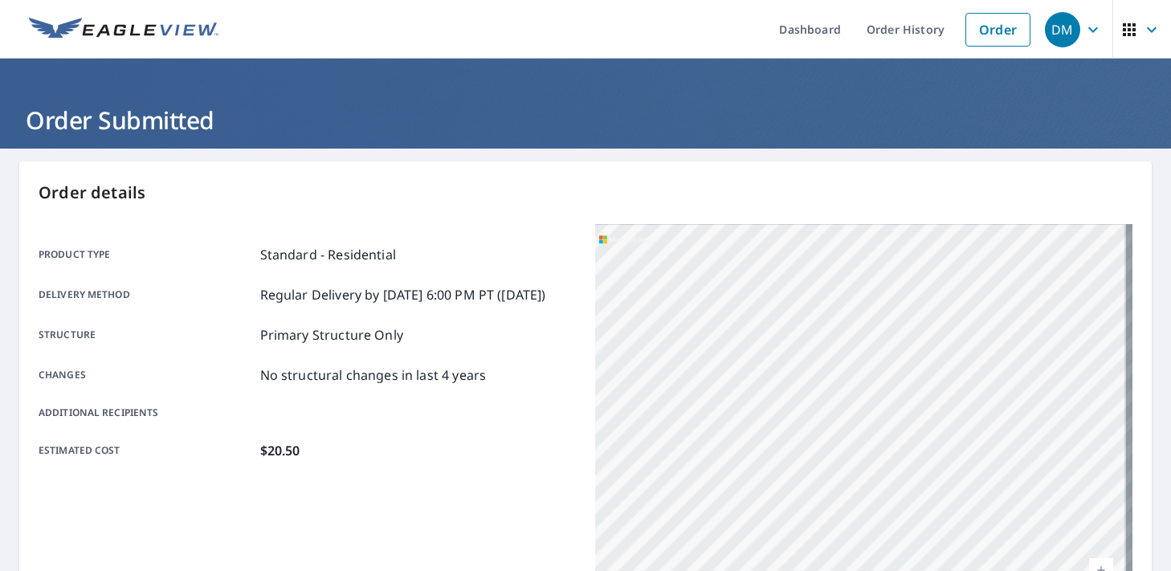
click at [595, 423] on div "[STREET_ADDRESS]" at bounding box center [863, 425] width 537 height 402
drag, startPoint x: 779, startPoint y: 335, endPoint x: 482, endPoint y: 531, distance: 355.9
click at [484, 531] on div "Product type Standard - Residential Delivery method Regular Delivery by [DATE] …" at bounding box center [586, 425] width 1094 height 402
drag, startPoint x: 736, startPoint y: 438, endPoint x: 545, endPoint y: 428, distance: 191.4
click at [577, 433] on div "Product type Standard - Residential Delivery method Regular Delivery by [DATE] …" at bounding box center [586, 425] width 1094 height 402
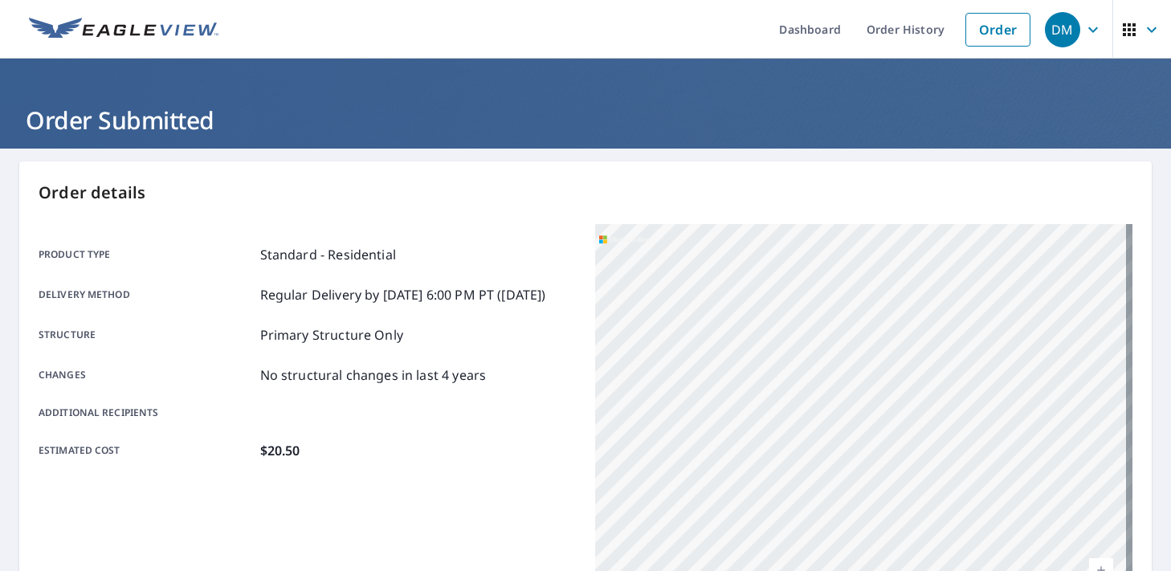
drag, startPoint x: 834, startPoint y: 375, endPoint x: 828, endPoint y: 368, distance: 9.2
click at [828, 368] on div "[STREET_ADDRESS]" at bounding box center [863, 425] width 537 height 402
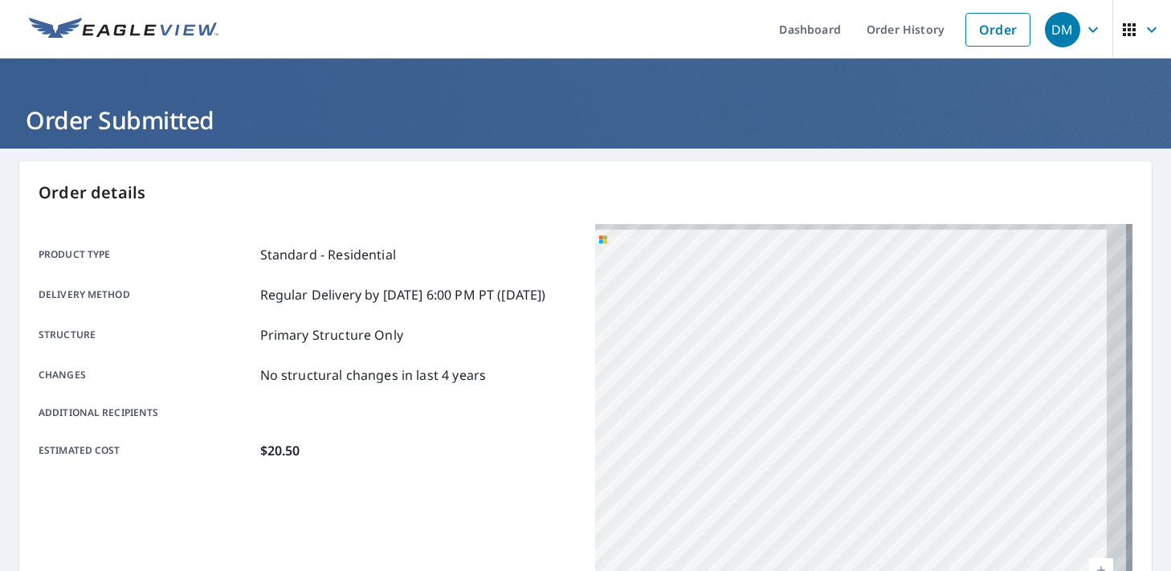
drag, startPoint x: 1106, startPoint y: 286, endPoint x: 583, endPoint y: 466, distance: 552.9
click at [583, 466] on div "Product type Standard - Residential Delivery method Regular Delivery by [DATE] …" at bounding box center [586, 425] width 1094 height 402
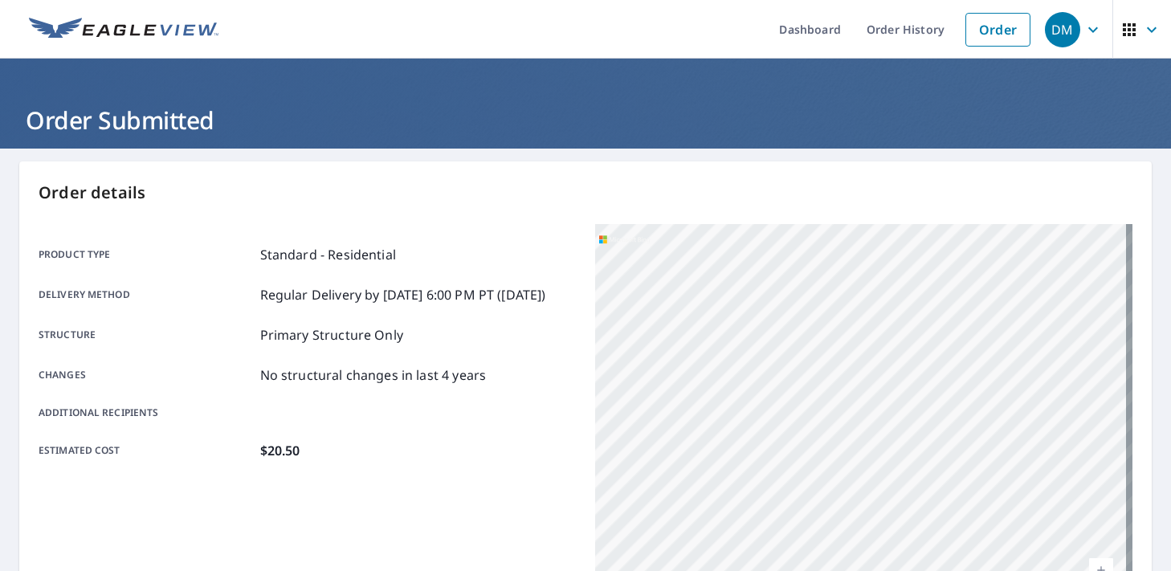
click at [766, 439] on div "[STREET_ADDRESS]" at bounding box center [863, 425] width 537 height 402
drag, startPoint x: 1079, startPoint y: 325, endPoint x: 736, endPoint y: 500, distance: 385.4
click at [736, 500] on div "[STREET_ADDRESS]" at bounding box center [863, 425] width 537 height 402
drag, startPoint x: 1007, startPoint y: 390, endPoint x: 784, endPoint y: 504, distance: 250.3
click at [784, 504] on div "[STREET_ADDRESS]" at bounding box center [863, 425] width 537 height 402
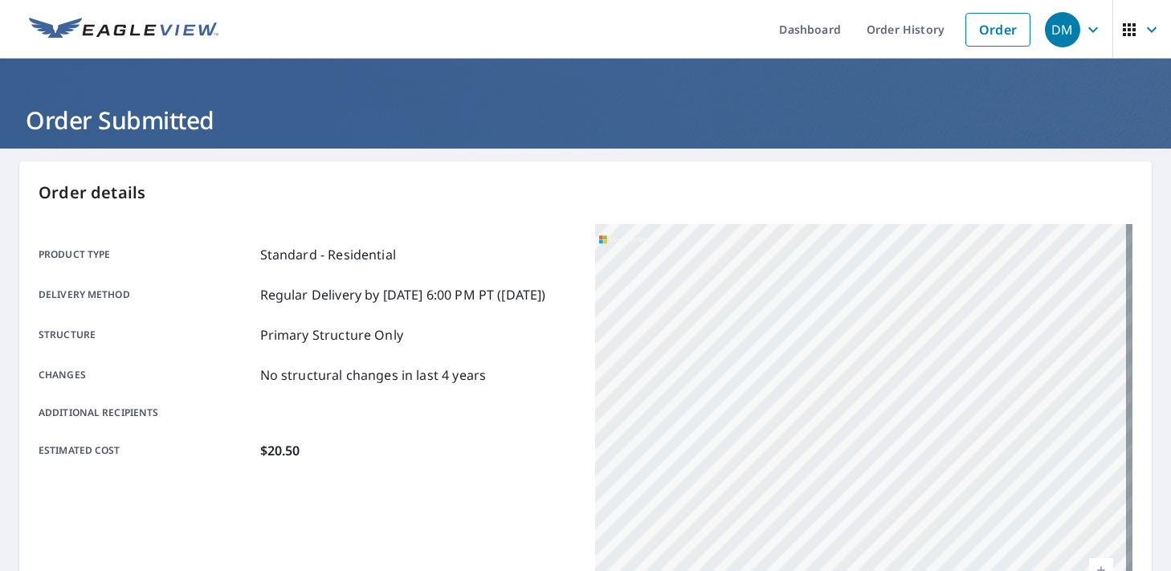
drag, startPoint x: 636, startPoint y: 482, endPoint x: 895, endPoint y: 512, distance: 260.4
click at [895, 512] on div "[STREET_ADDRESS]" at bounding box center [863, 425] width 537 height 402
drag, startPoint x: 826, startPoint y: 365, endPoint x: 844, endPoint y: 324, distance: 45.3
click at [844, 324] on div "[STREET_ADDRESS]" at bounding box center [863, 425] width 537 height 402
drag, startPoint x: 693, startPoint y: 453, endPoint x: 807, endPoint y: 434, distance: 115.7
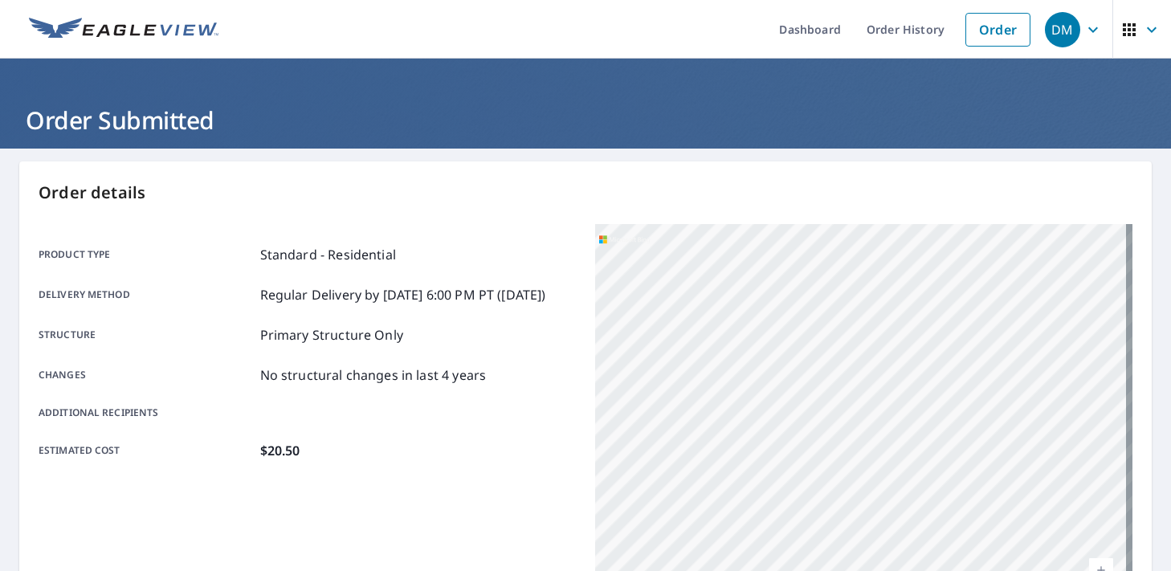
click at [807, 434] on div "[STREET_ADDRESS]" at bounding box center [863, 425] width 537 height 402
drag, startPoint x: 778, startPoint y: 406, endPoint x: 893, endPoint y: 417, distance: 115.4
click at [893, 417] on div "[STREET_ADDRESS]" at bounding box center [863, 425] width 537 height 402
drag, startPoint x: 691, startPoint y: 426, endPoint x: 800, endPoint y: 458, distance: 113.8
click at [800, 459] on div "[STREET_ADDRESS]" at bounding box center [863, 425] width 537 height 402
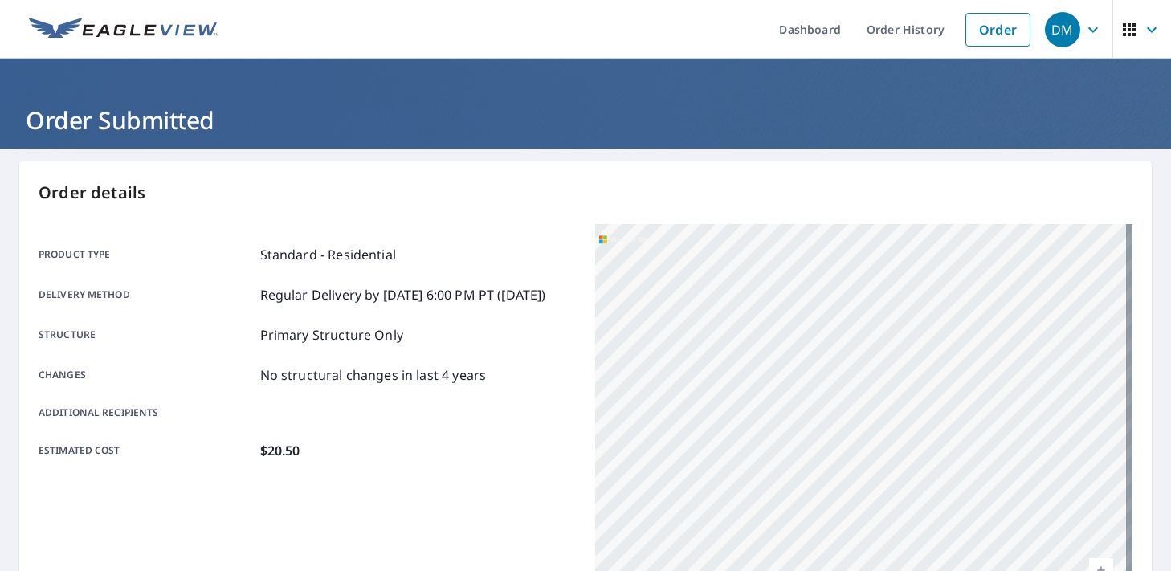
drag, startPoint x: 689, startPoint y: 394, endPoint x: 809, endPoint y: 430, distance: 124.8
click at [809, 430] on div "[STREET_ADDRESS]" at bounding box center [863, 425] width 537 height 402
drag, startPoint x: 667, startPoint y: 389, endPoint x: 742, endPoint y: 426, distance: 84.0
click at [742, 426] on div "[STREET_ADDRESS]" at bounding box center [863, 425] width 537 height 402
drag, startPoint x: 666, startPoint y: 377, endPoint x: 757, endPoint y: 363, distance: 92.6
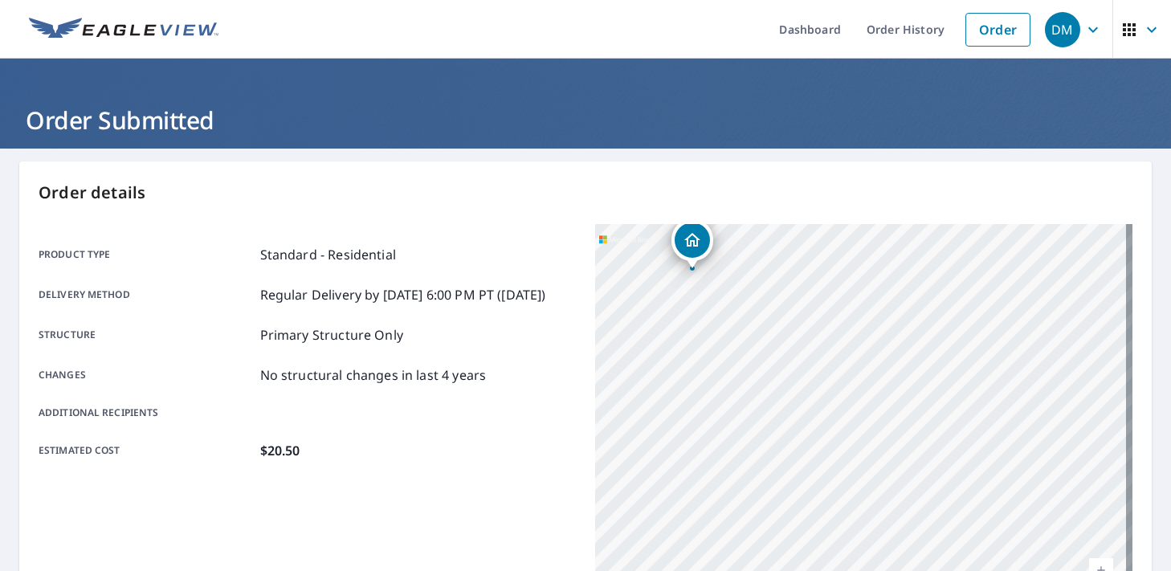
click at [758, 364] on div "[STREET_ADDRESS]" at bounding box center [863, 425] width 537 height 402
drag, startPoint x: 695, startPoint y: 352, endPoint x: 740, endPoint y: 396, distance: 63.0
click at [740, 396] on div "[STREET_ADDRESS]" at bounding box center [863, 425] width 537 height 402
drag, startPoint x: 686, startPoint y: 349, endPoint x: 796, endPoint y: 365, distance: 111.3
click at [796, 365] on div "[STREET_ADDRESS]" at bounding box center [863, 425] width 537 height 402
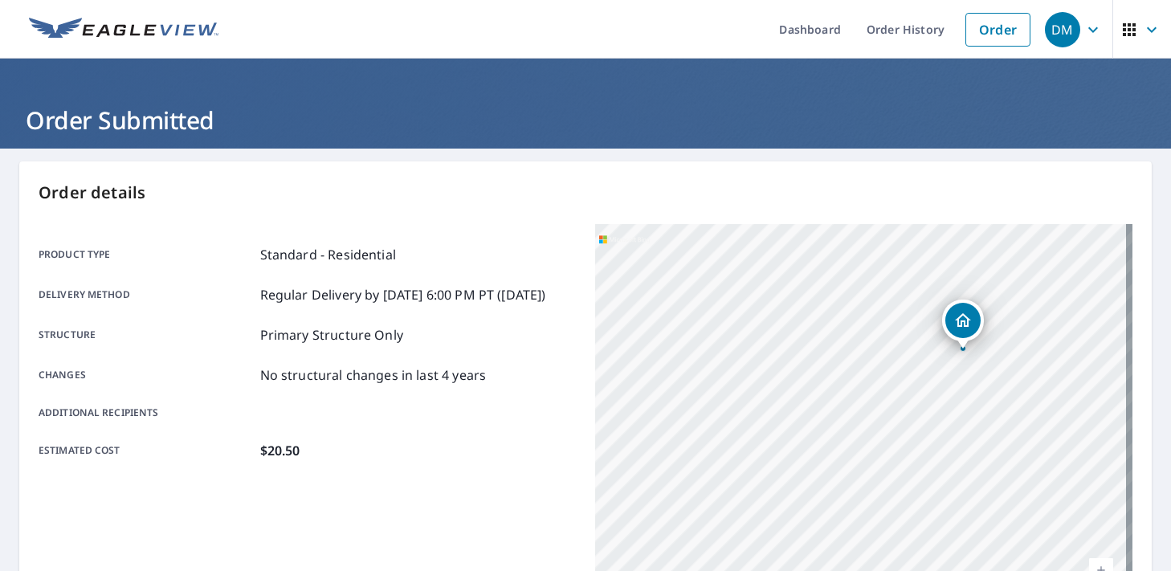
drag, startPoint x: 644, startPoint y: 351, endPoint x: 736, endPoint y: 367, distance: 92.9
click at [736, 367] on div "[STREET_ADDRESS]" at bounding box center [863, 425] width 537 height 402
click at [536, 460] on div "Estimated cost $20.50" at bounding box center [307, 450] width 537 height 19
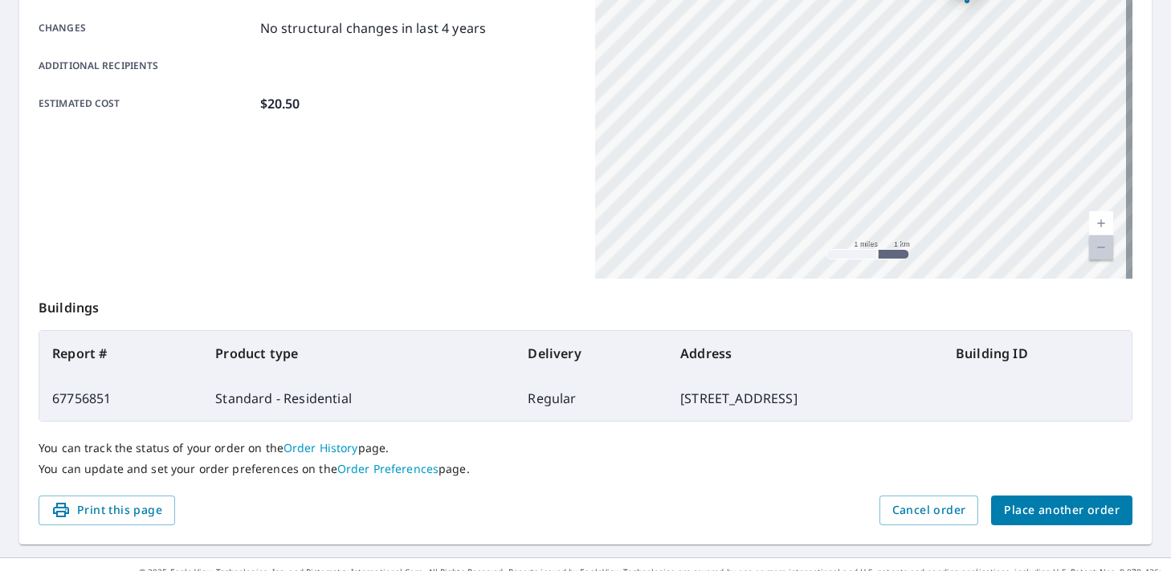
scroll to position [373, 0]
